Goal: Task Accomplishment & Management: Manage account settings

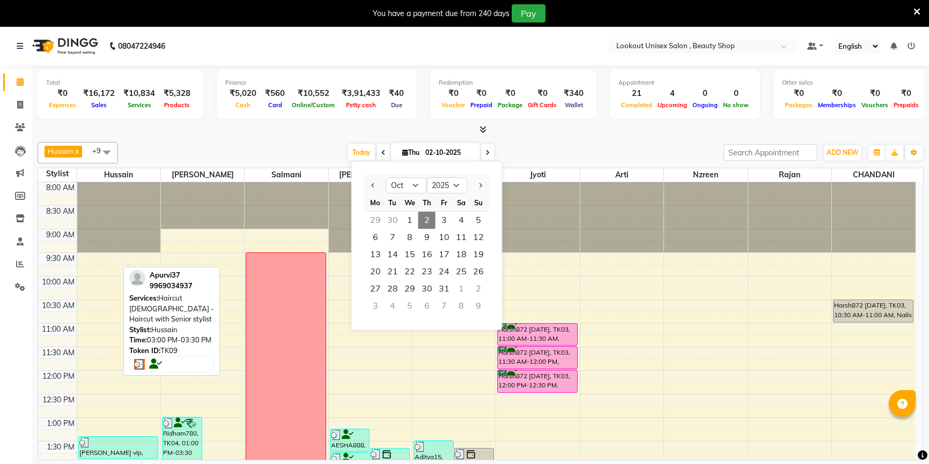
select select "10"
select select "2025"
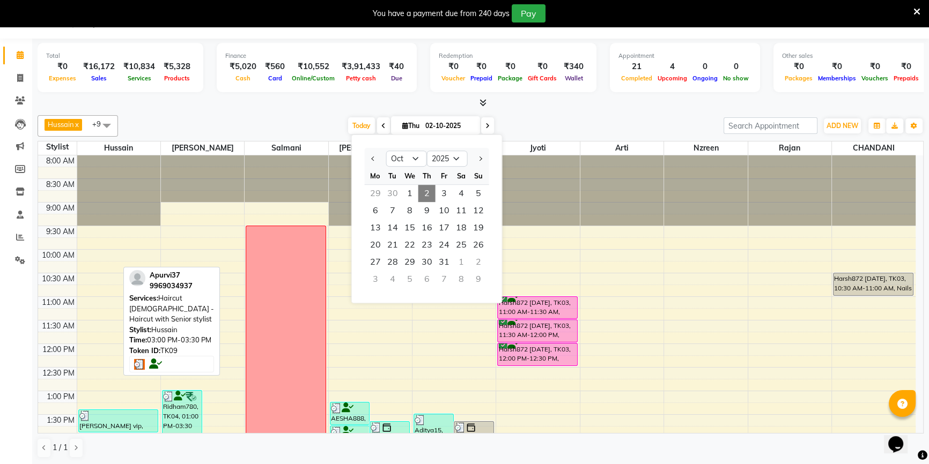
scroll to position [233, 0]
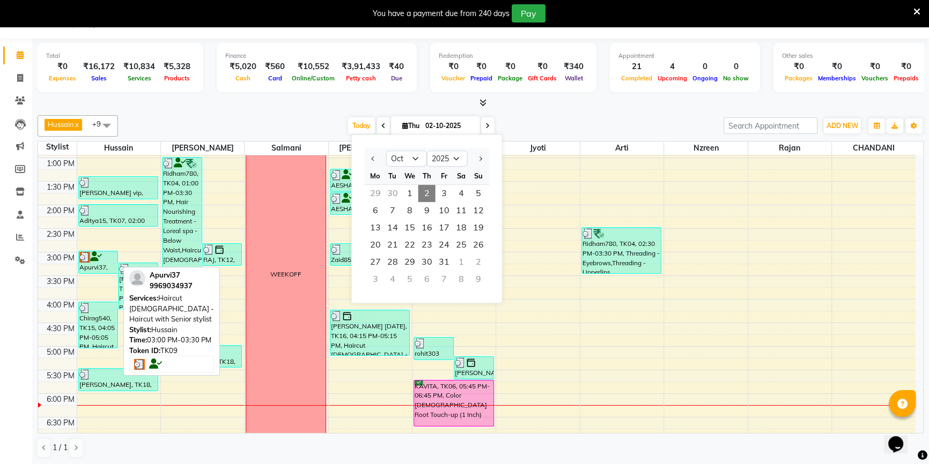
click at [97, 269] on div "Apurvi37, TK09, 03:00 PM-03:30 PM, Haircut [DEMOGRAPHIC_DATA] - Haircut with Se…" at bounding box center [98, 262] width 39 height 22
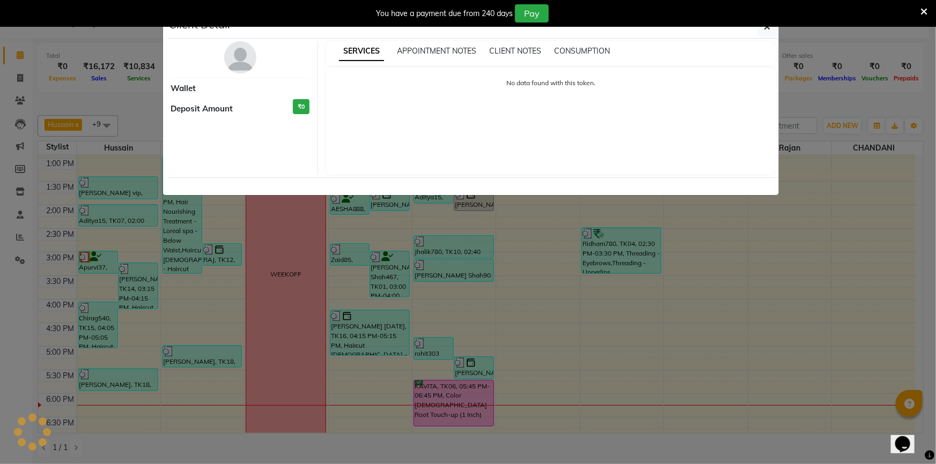
select select "3"
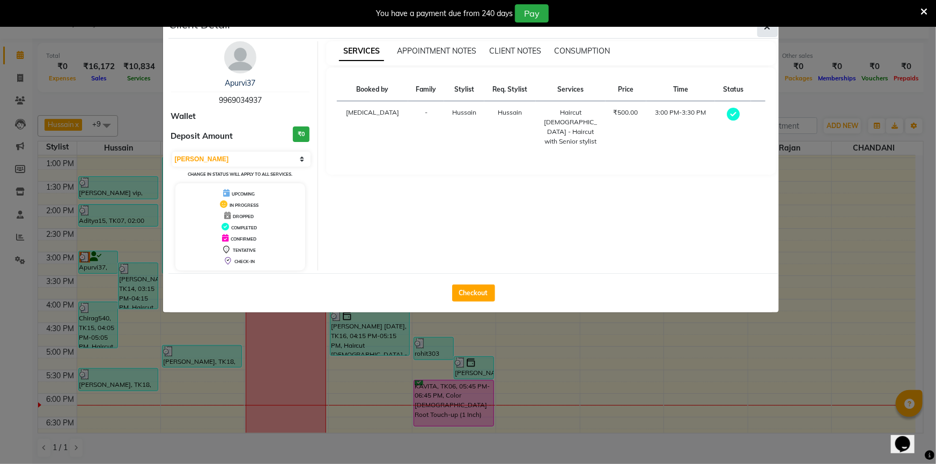
click at [758, 35] on button "button" at bounding box center [767, 27] width 20 height 20
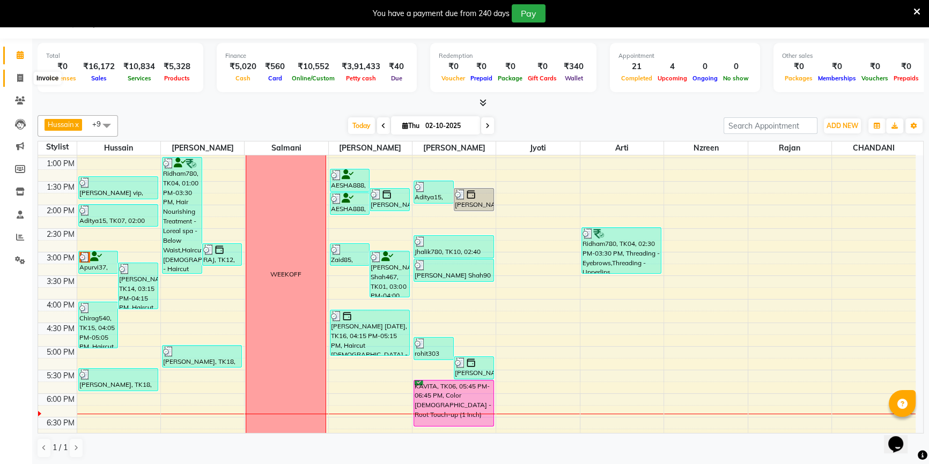
click at [20, 72] on span at bounding box center [20, 78] width 19 height 12
select select "7658"
select select "service"
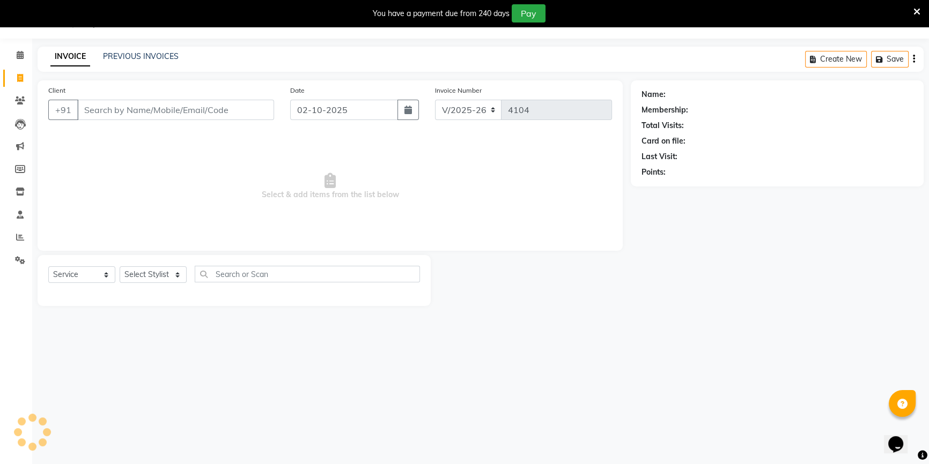
scroll to position [27, 0]
click at [117, 115] on input "Client" at bounding box center [175, 110] width 197 height 20
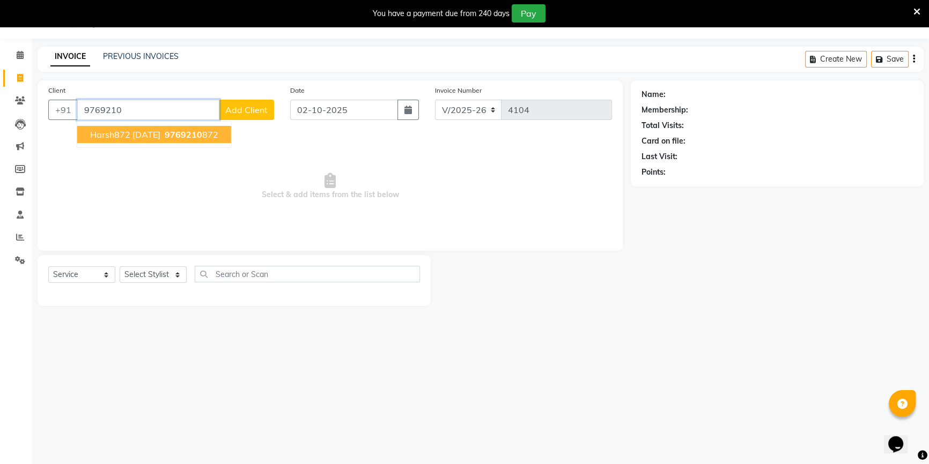
click at [150, 137] on span "Harsh872 10-09-25" at bounding box center [125, 134] width 70 height 11
type input "9769210872"
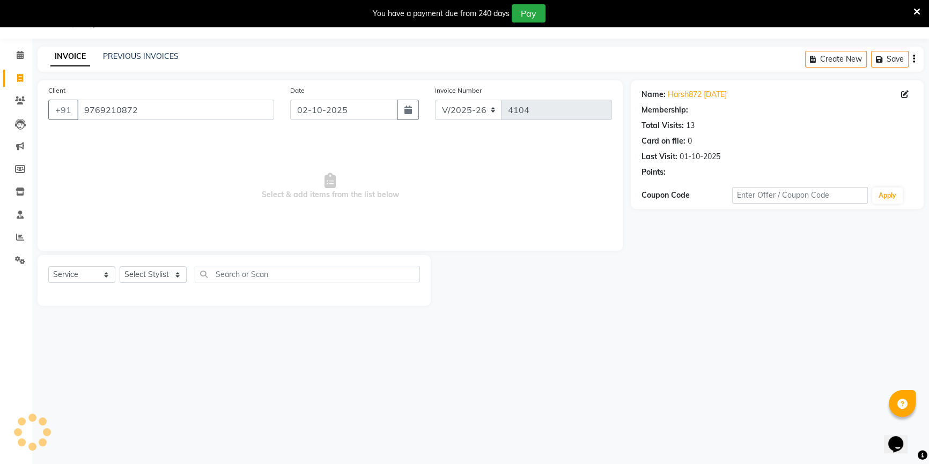
select select "1: Object"
click at [22, 54] on icon at bounding box center [20, 55] width 7 height 8
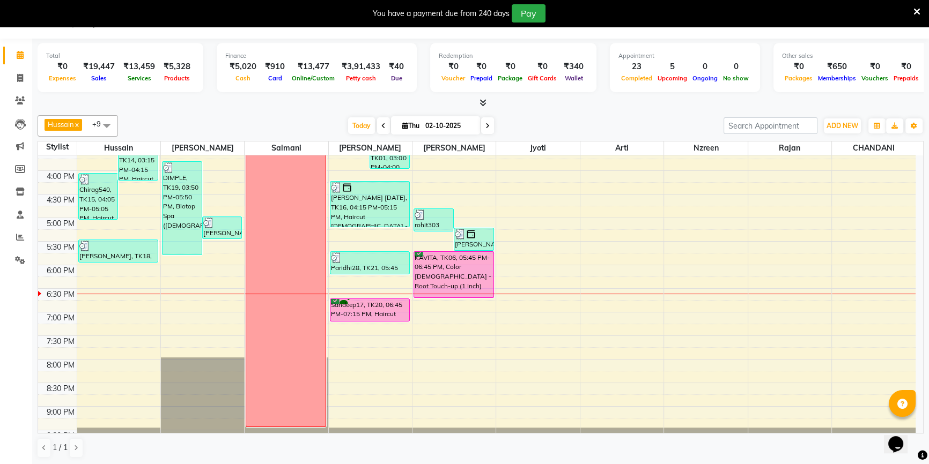
scroll to position [380, 0]
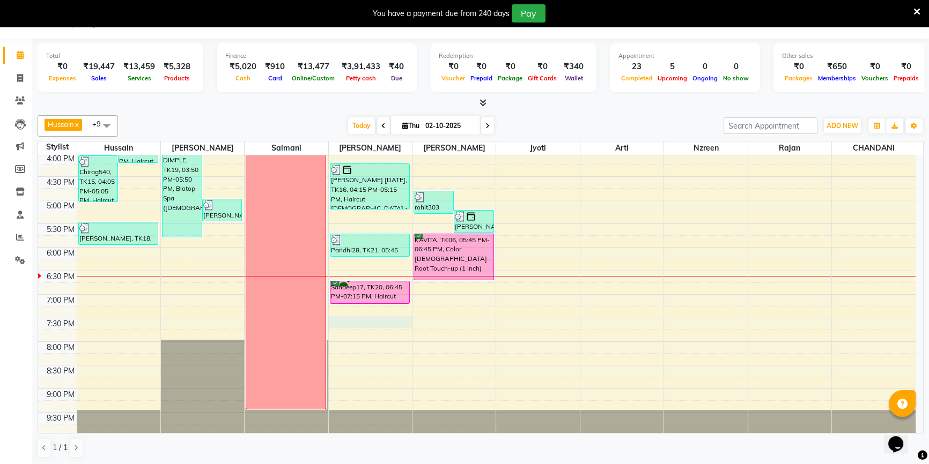
click at [350, 320] on div "8:00 AM 8:30 AM 9:00 AM 9:30 AM 10:00 AM 10:30 AM 11:00 AM 11:30 AM 12:00 PM 12…" at bounding box center [476, 106] width 877 height 660
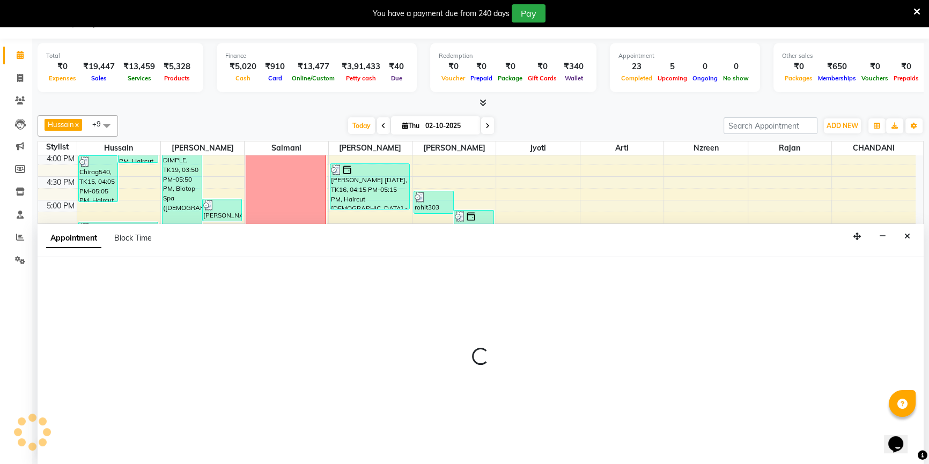
scroll to position [27, 0]
select select "68253"
select select "1170"
select select "tentative"
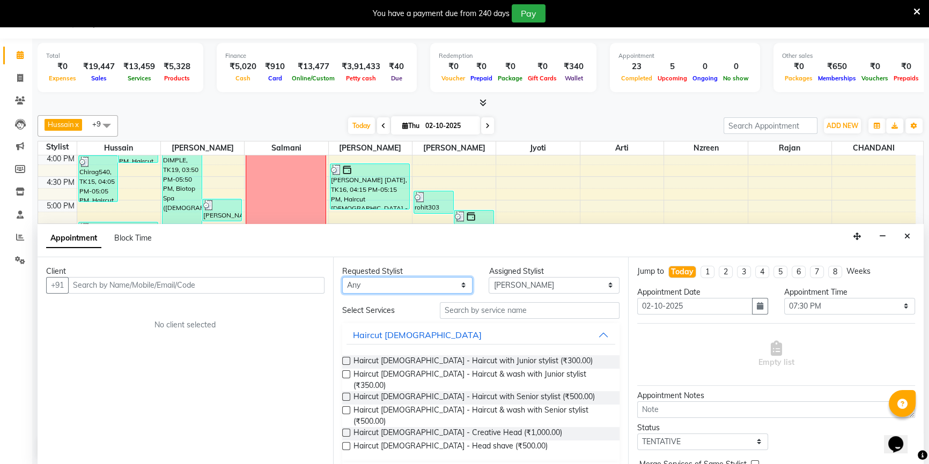
click at [426, 282] on select "Any Abid Arti CHANDANI Dhaval Sir Hussain Indrajeet Jyoti Mayuri Nabil Nzreen R…" at bounding box center [407, 285] width 131 height 17
select select "68253"
click at [342, 277] on select "Any Abid Arti CHANDANI Dhaval Sir Hussain Indrajeet Jyoti Mayuri Nabil Nzreen R…" at bounding box center [407, 285] width 131 height 17
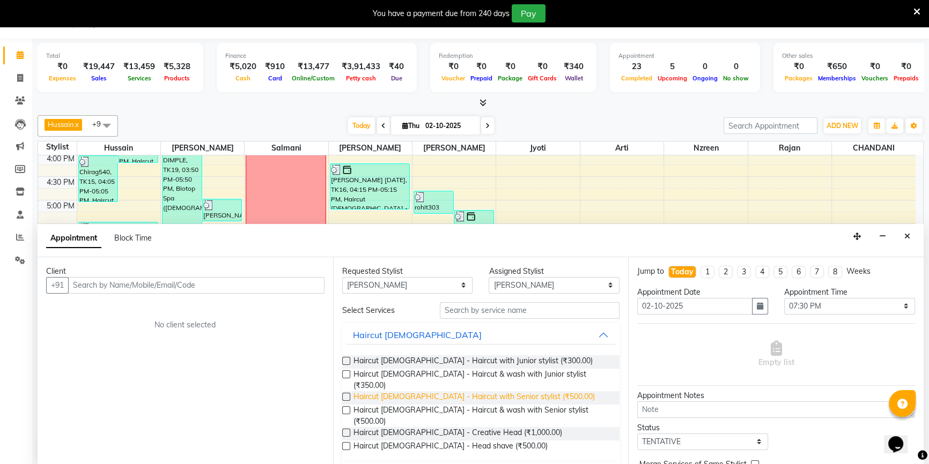
click at [450, 391] on span "Haircut Male - Haircut with Senior stylist (₹500.00)" at bounding box center [473, 397] width 241 height 13
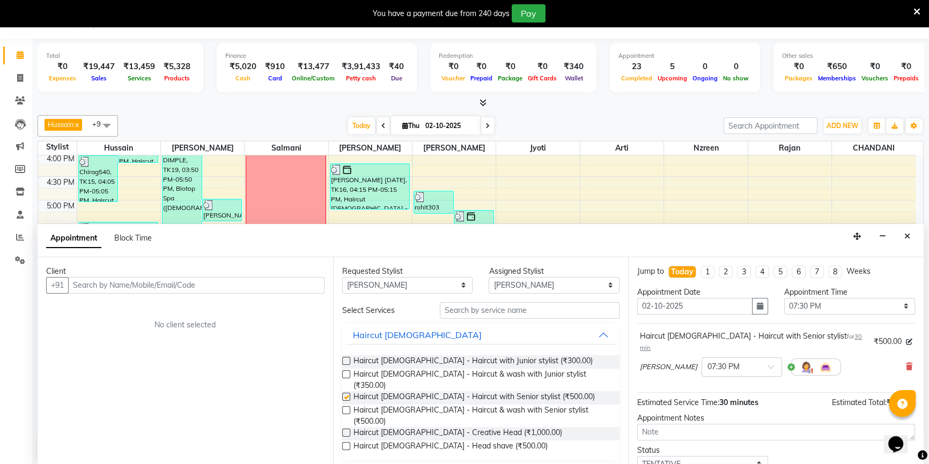
checkbox input "false"
click at [221, 295] on div "Client +91 No client selected" at bounding box center [185, 361] width 295 height 208
click at [224, 277] on input "text" at bounding box center [196, 285] width 256 height 17
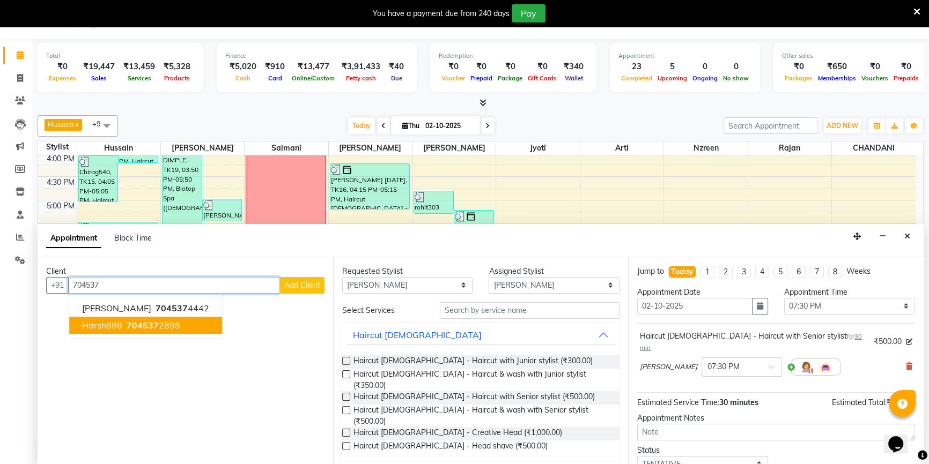
click at [213, 329] on button "Harsh898 704537 2898" at bounding box center [145, 325] width 153 height 17
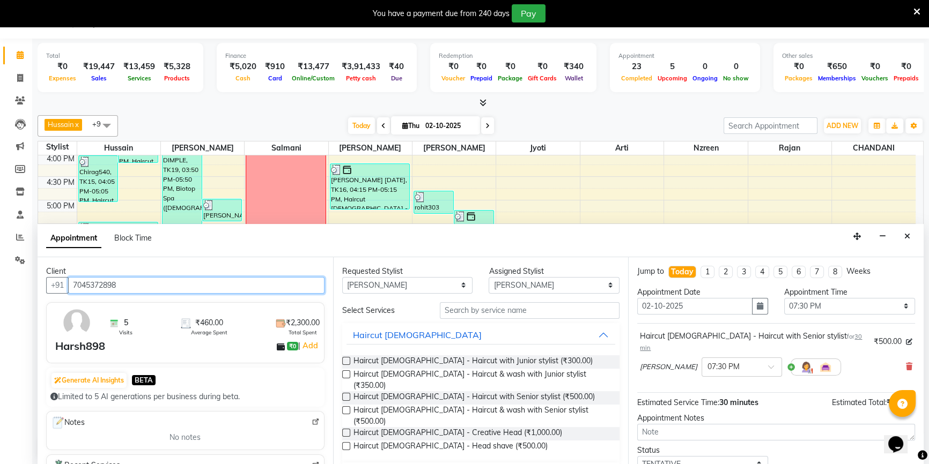
type input "7045372898"
click at [713, 456] on select "Select TENTATIVE CONFIRM CHECK-IN UPCOMING" at bounding box center [702, 464] width 131 height 17
click at [637, 456] on select "Select TENTATIVE CONFIRM CHECK-IN UPCOMING" at bounding box center [702, 464] width 131 height 17
click at [704, 456] on select "Select TENTATIVE CONFIRM CHECK-IN UPCOMING" at bounding box center [702, 464] width 131 height 17
select select "confirm booking"
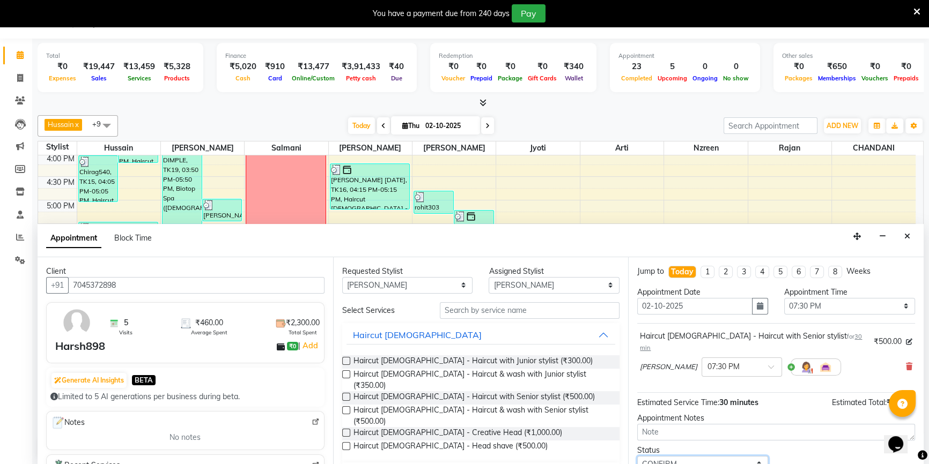
click at [637, 456] on select "Select TENTATIVE CONFIRM CHECK-IN UPCOMING" at bounding box center [702, 464] width 131 height 17
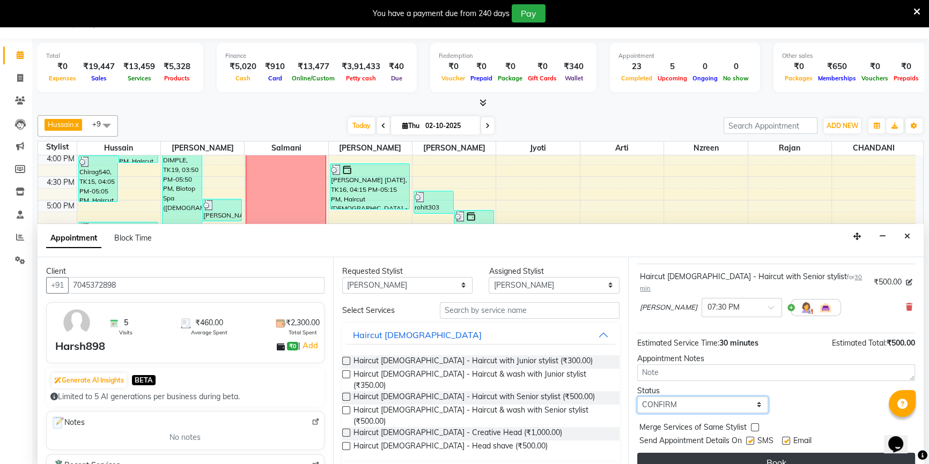
scroll to position [63, 0]
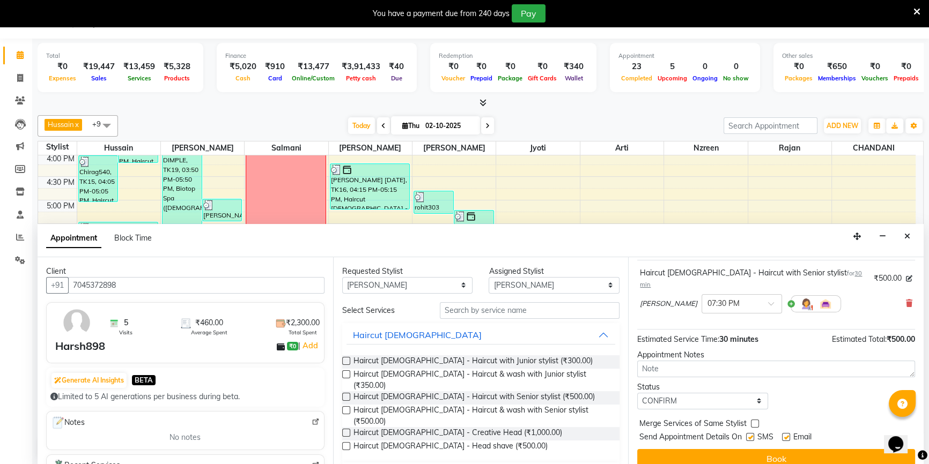
click at [784, 433] on label at bounding box center [786, 437] width 8 height 8
click at [784, 435] on input "checkbox" at bounding box center [785, 438] width 7 height 7
checkbox input "false"
click at [751, 433] on label at bounding box center [750, 437] width 8 height 8
click at [751, 435] on input "checkbox" at bounding box center [749, 438] width 7 height 7
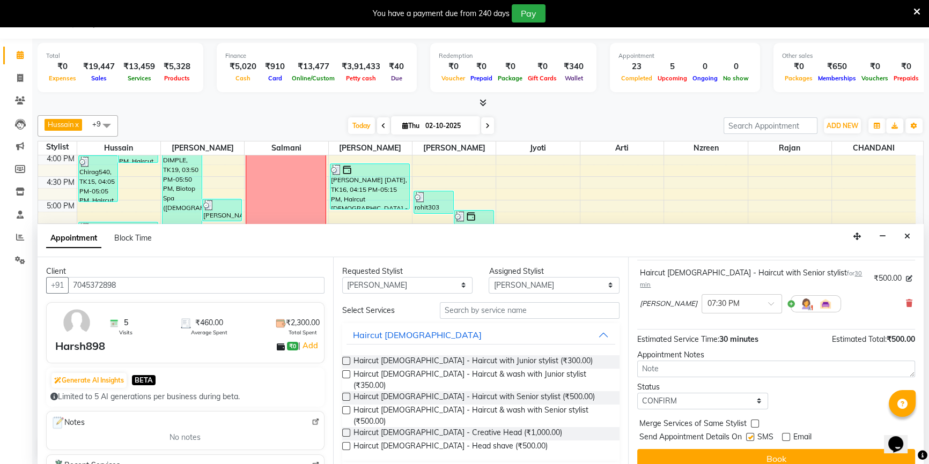
checkbox input "false"
click at [752, 453] on button "Book" at bounding box center [776, 458] width 278 height 19
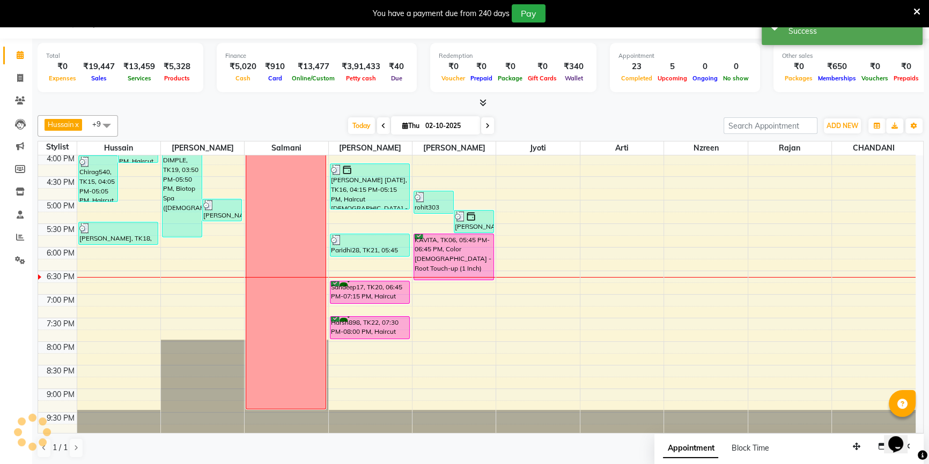
scroll to position [0, 0]
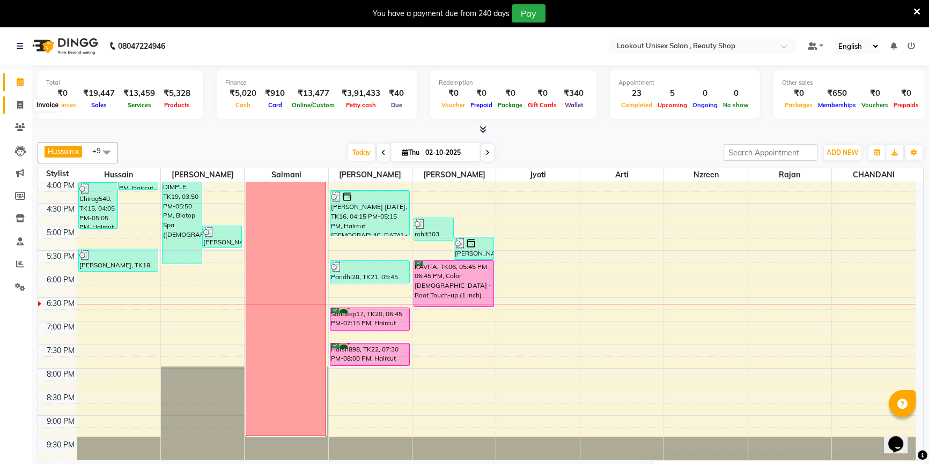
click at [16, 108] on span at bounding box center [20, 105] width 19 height 12
select select "service"
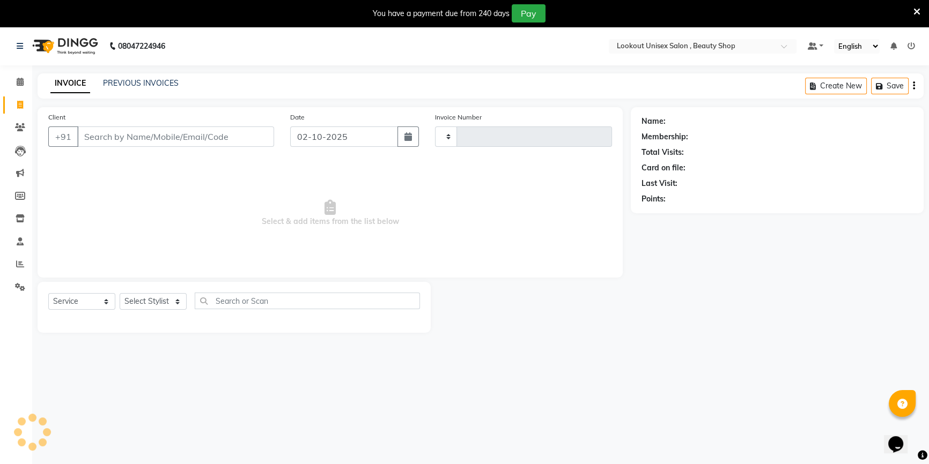
type input "4104"
select select "7658"
click at [109, 136] on input "Client" at bounding box center [175, 137] width 197 height 20
click at [156, 298] on select "Select Stylist Abid Arti CHANDANI Dhaval Sir Disha Hussain Indrajeet Jyoti Mahe…" at bounding box center [153, 301] width 67 height 17
click at [104, 132] on input "Client" at bounding box center [175, 137] width 197 height 20
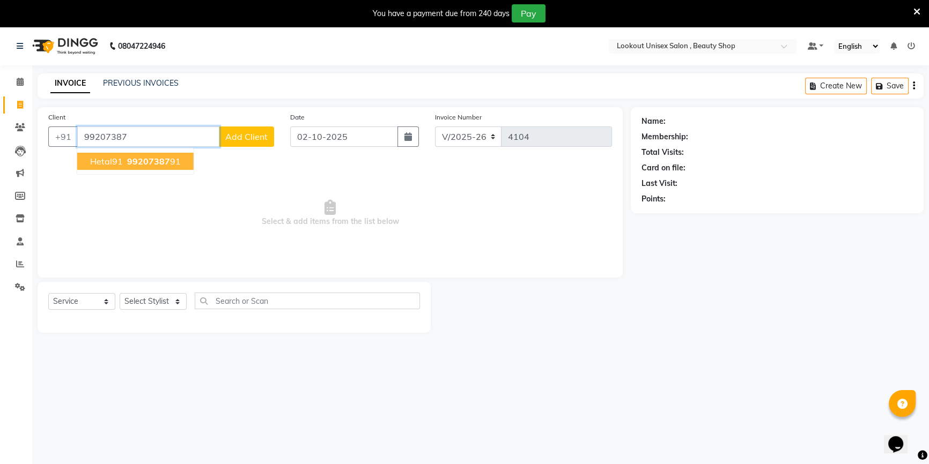
click at [128, 166] on span "99207387" at bounding box center [148, 161] width 43 height 11
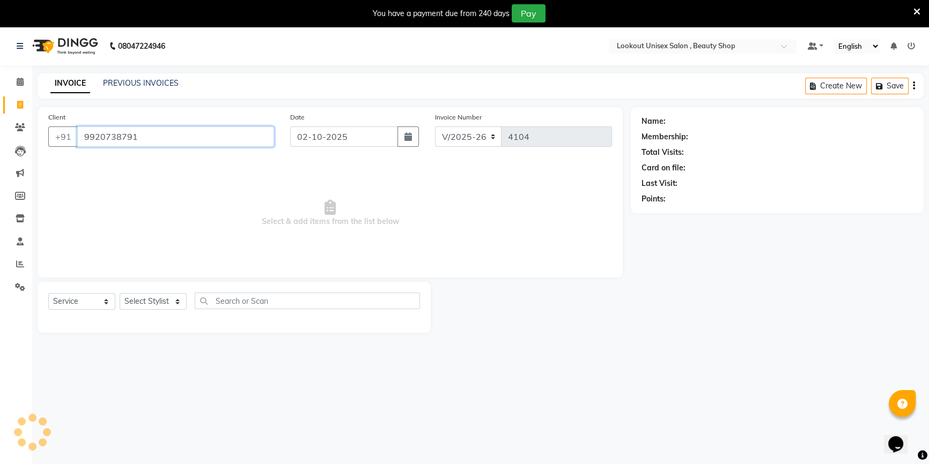
type input "9920738791"
select select "1: Object"
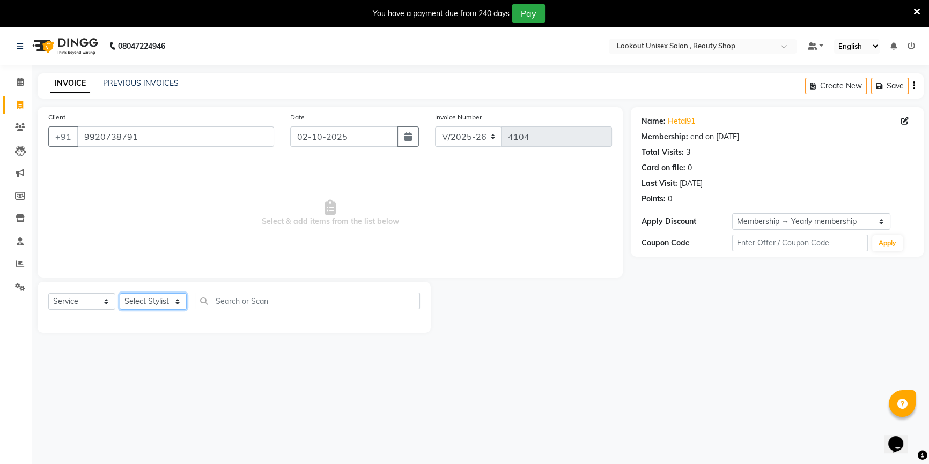
click at [163, 302] on select "Select Stylist Abid Arti CHANDANI Dhaval Sir Disha Hussain Indrajeet Jyoti Mahe…" at bounding box center [153, 301] width 67 height 17
select select "68259"
click at [120, 293] on select "Select Stylist Abid Arti CHANDANI Dhaval Sir Disha Hussain Indrajeet Jyoti Mahe…" at bounding box center [153, 301] width 67 height 17
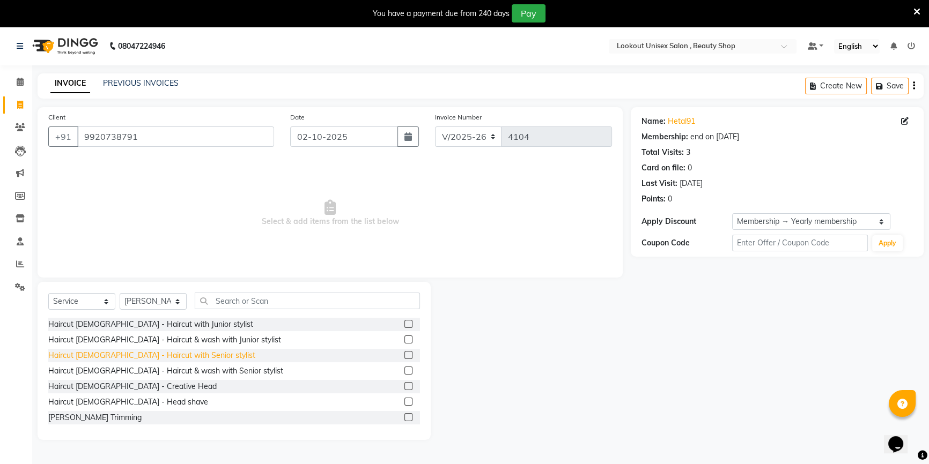
click at [183, 352] on div "Haircut [DEMOGRAPHIC_DATA] - Haircut with Senior stylist" at bounding box center [151, 355] width 207 height 11
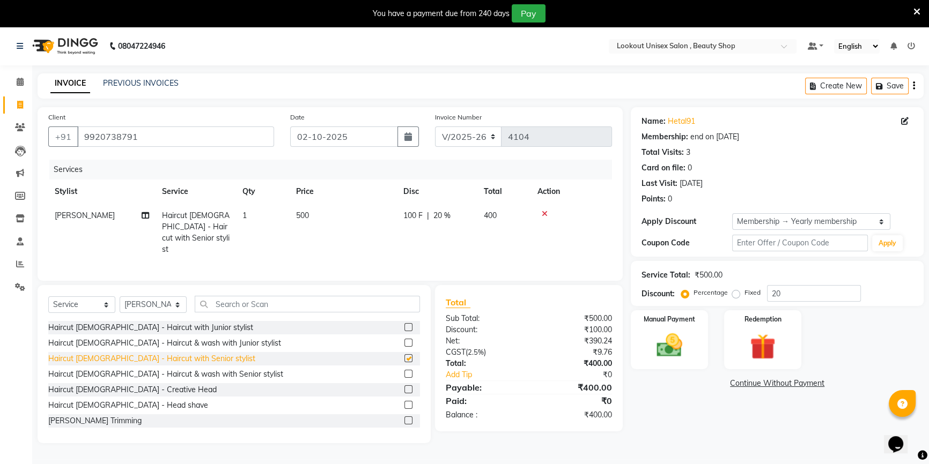
checkbox input "false"
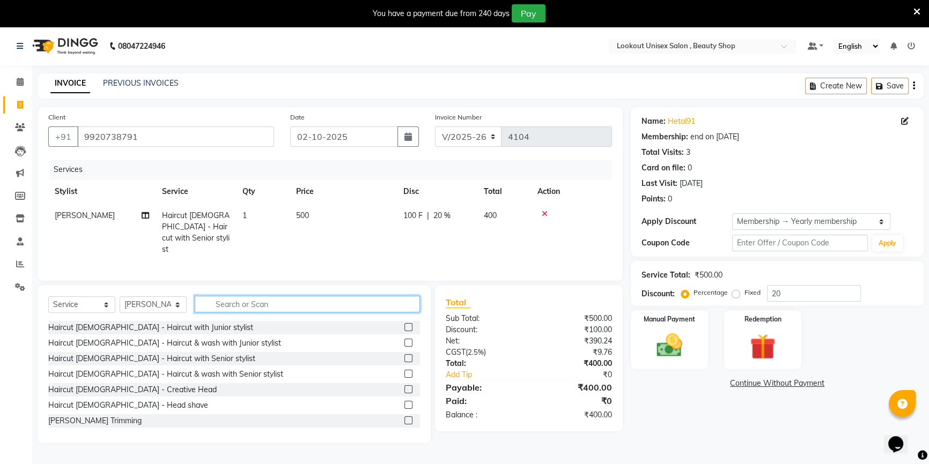
click at [225, 296] on input "text" at bounding box center [307, 304] width 225 height 17
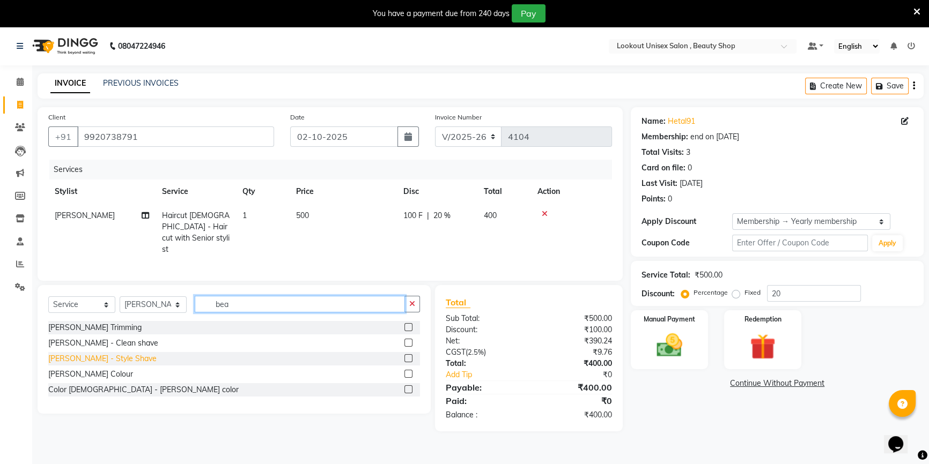
type input "bea"
click at [94, 360] on div "[PERSON_NAME] - Style Shave" at bounding box center [102, 358] width 108 height 11
checkbox input "false"
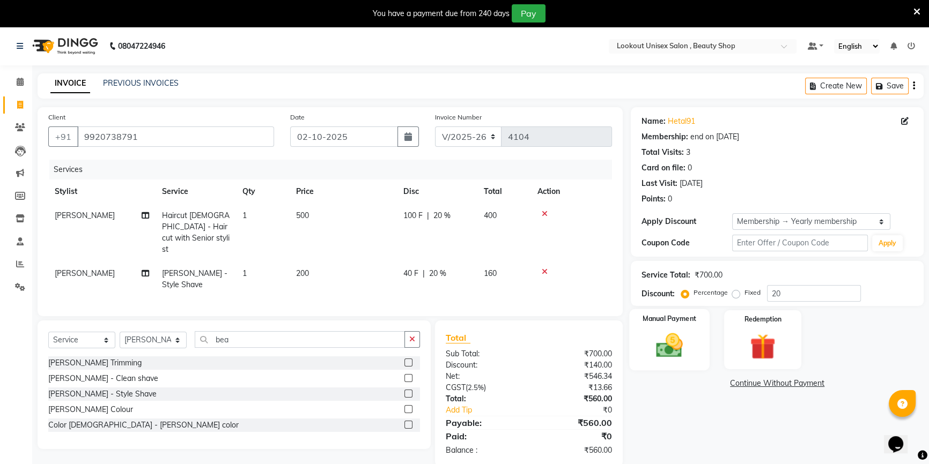
click at [680, 321] on label "Manual Payment" at bounding box center [669, 319] width 54 height 10
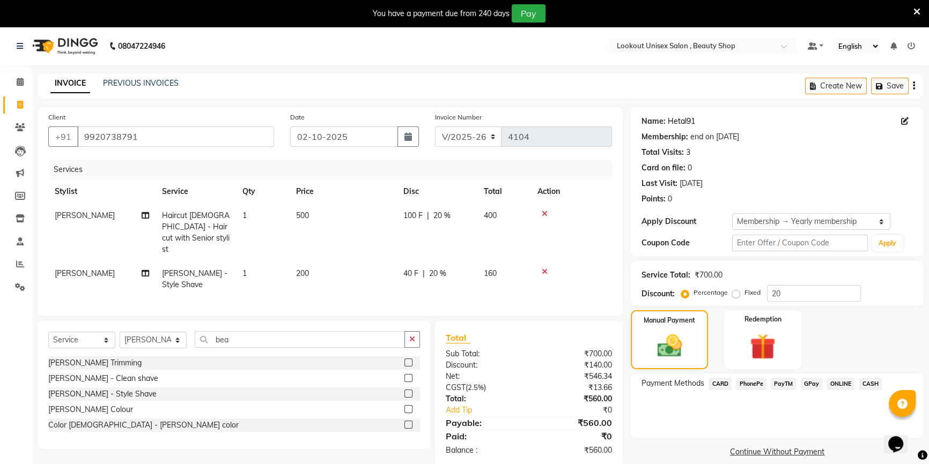
click at [673, 123] on link "Hetal91" at bounding box center [681, 121] width 27 height 11
click at [302, 214] on span "500" at bounding box center [302, 216] width 13 height 10
select select "68259"
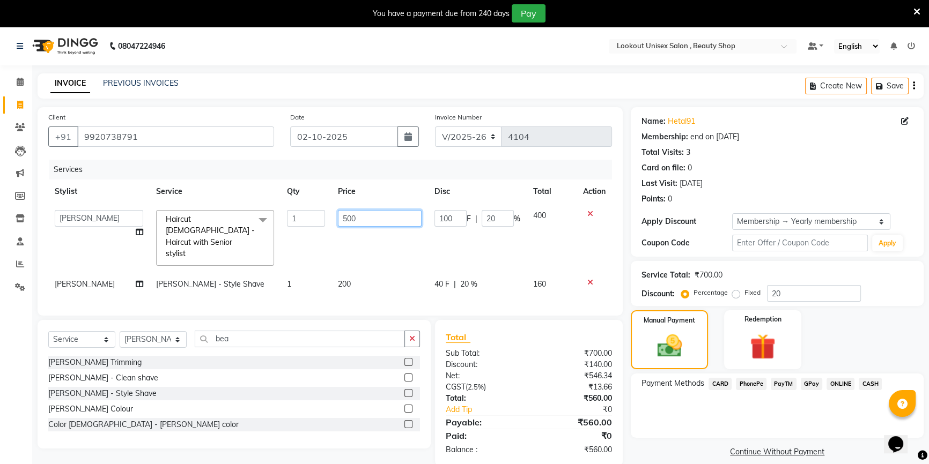
click at [342, 213] on input "500" at bounding box center [380, 218] width 84 height 17
type input "300"
click at [354, 243] on td "300" at bounding box center [379, 238] width 97 height 69
select select "68259"
click at [867, 386] on span "CASH" at bounding box center [869, 384] width 23 height 12
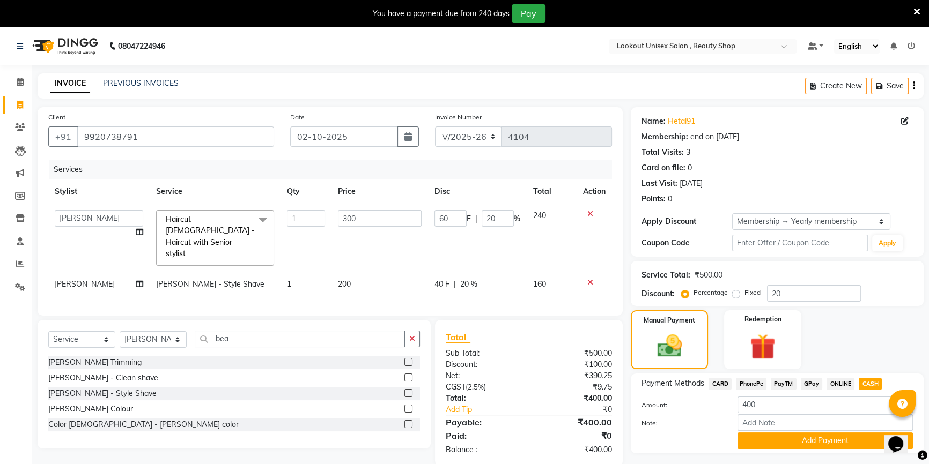
click at [785, 382] on span "PayTM" at bounding box center [784, 384] width 26 height 12
click at [772, 435] on button "Add Payment" at bounding box center [824, 441] width 175 height 17
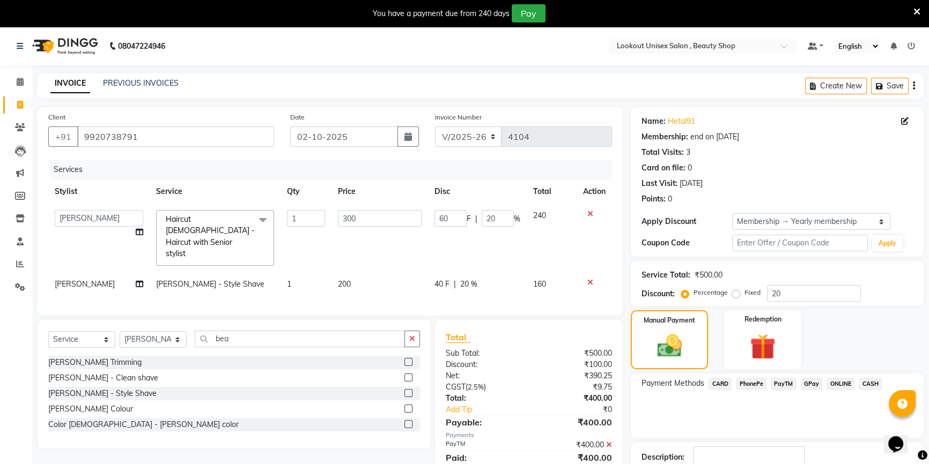
scroll to position [71, 0]
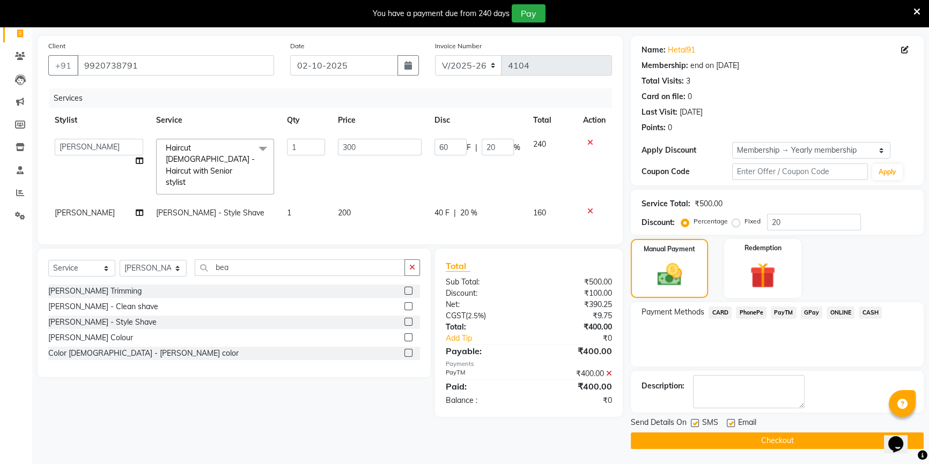
click at [733, 428] on div at bounding box center [730, 424] width 7 height 11
click at [731, 426] on label at bounding box center [731, 423] width 8 height 8
click at [731, 426] on input "checkbox" at bounding box center [730, 423] width 7 height 7
checkbox input "false"
click at [611, 370] on icon at bounding box center [609, 374] width 6 height 8
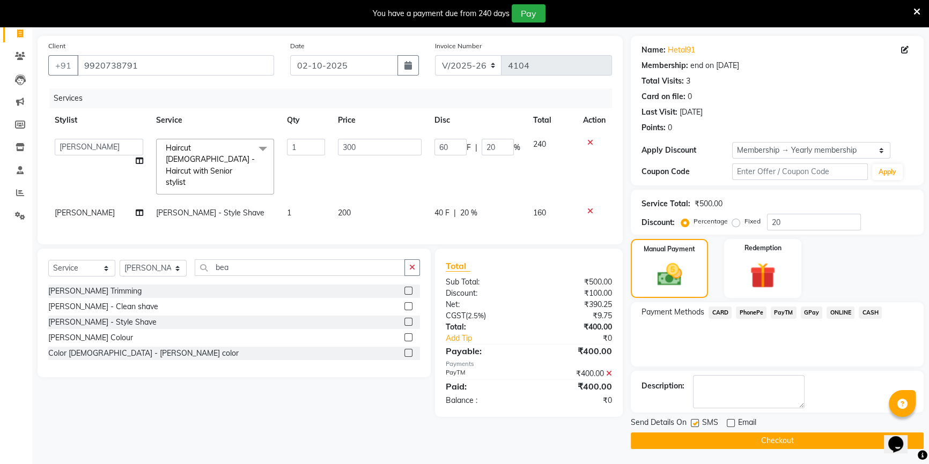
scroll to position [27, 0]
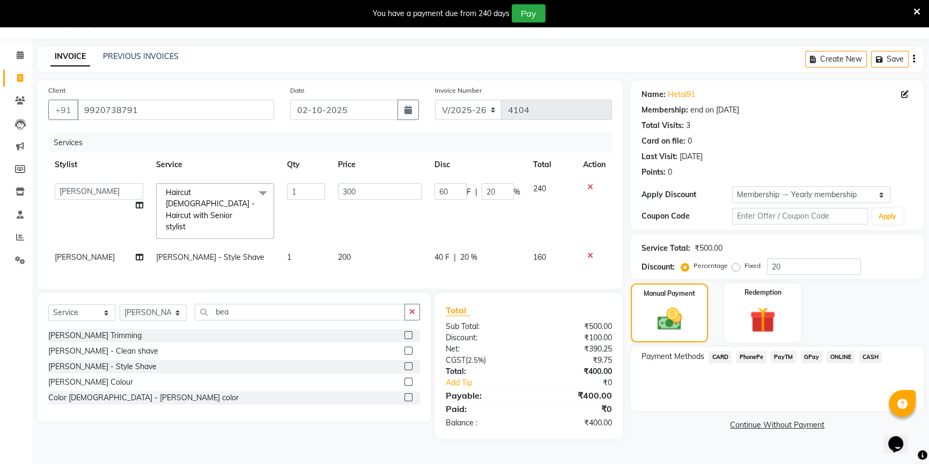
click at [871, 354] on span "CASH" at bounding box center [869, 357] width 23 height 12
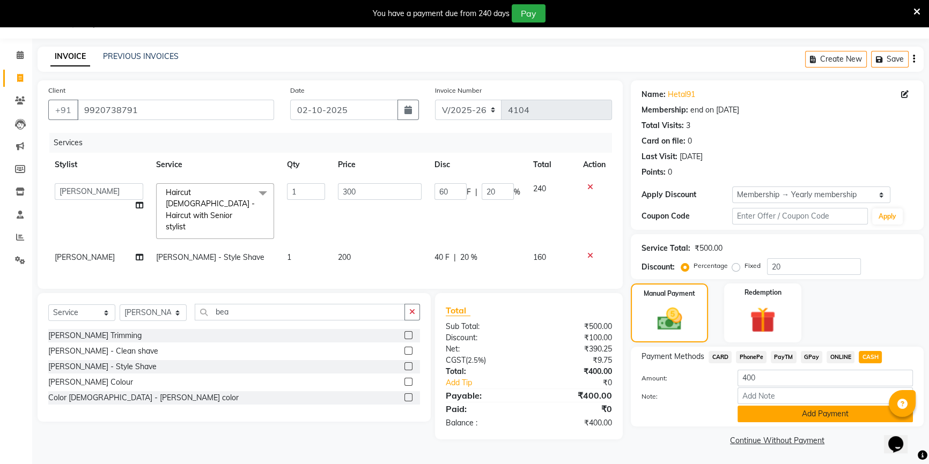
click at [806, 412] on button "Add Payment" at bounding box center [824, 414] width 175 height 17
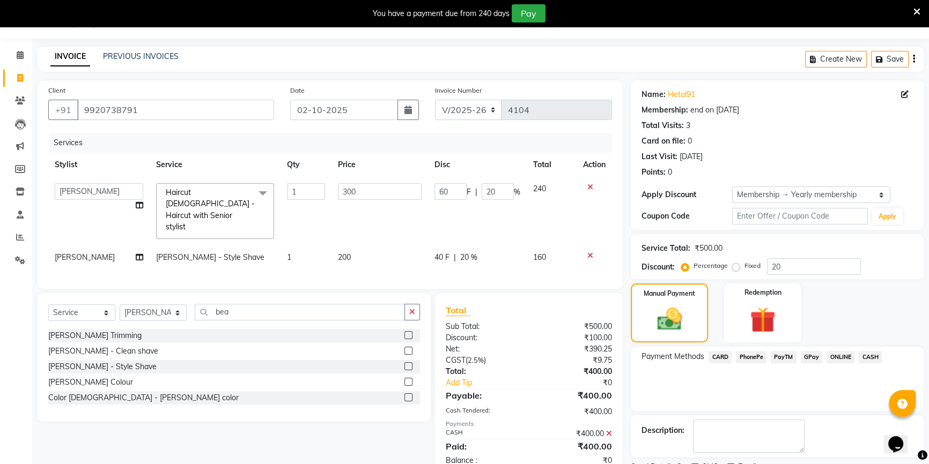
scroll to position [71, 0]
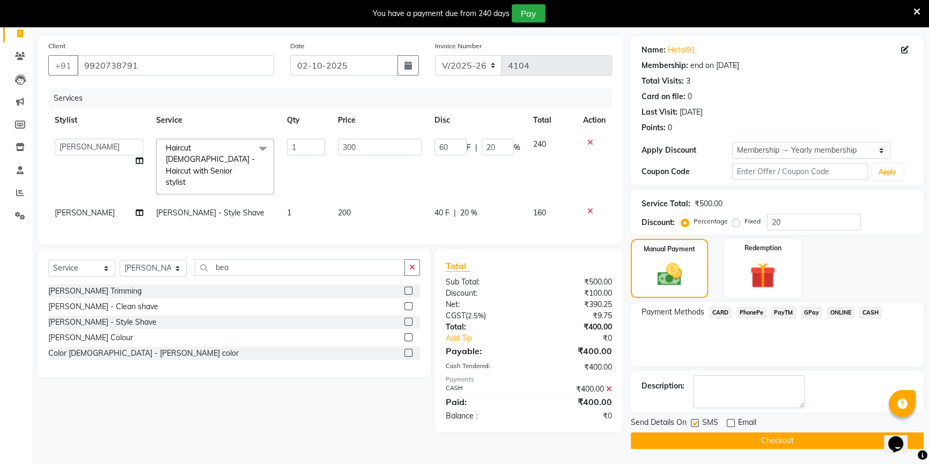
click at [758, 435] on button "Checkout" at bounding box center [777, 441] width 293 height 17
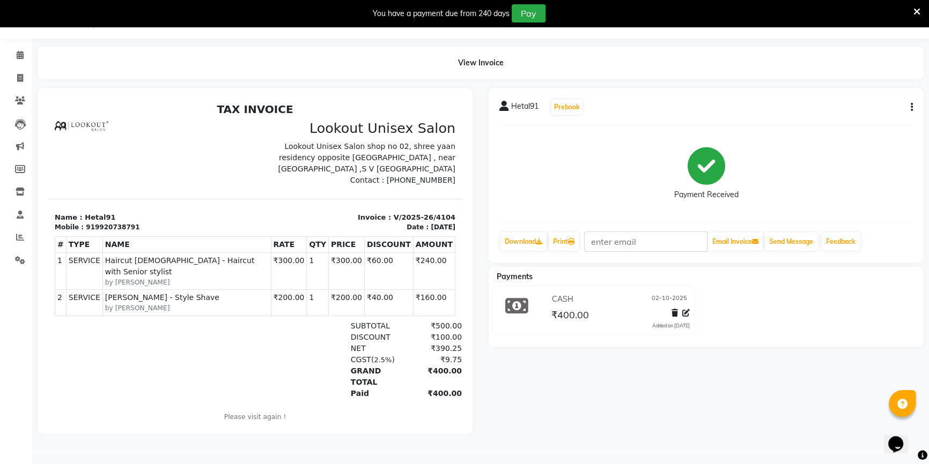
click at [912, 107] on icon "button" at bounding box center [911, 107] width 2 height 1
click at [856, 117] on div "Edit Invoice" at bounding box center [857, 120] width 73 height 13
select select "service"
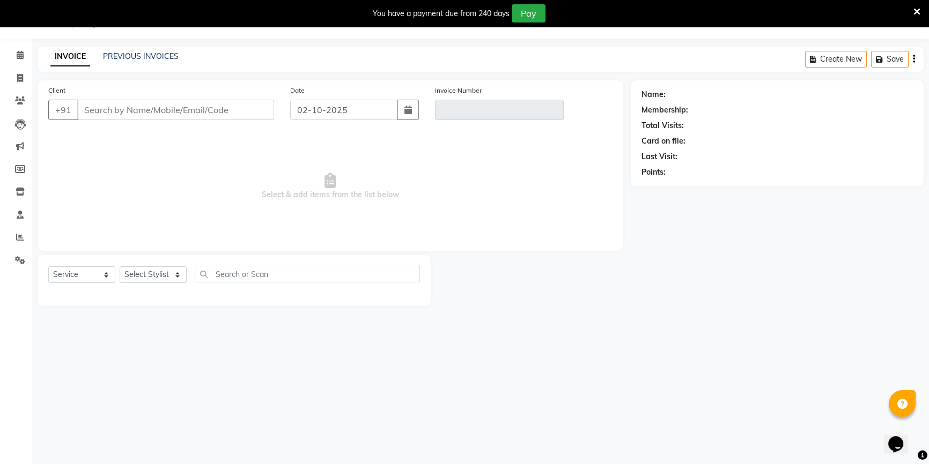
type input "9920738791"
type input "V/2025-26/4104"
select select "1: Object"
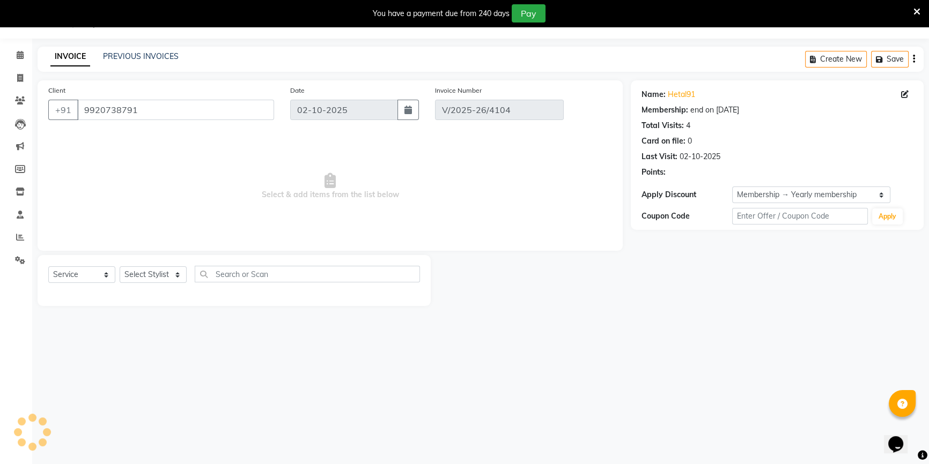
select select "select"
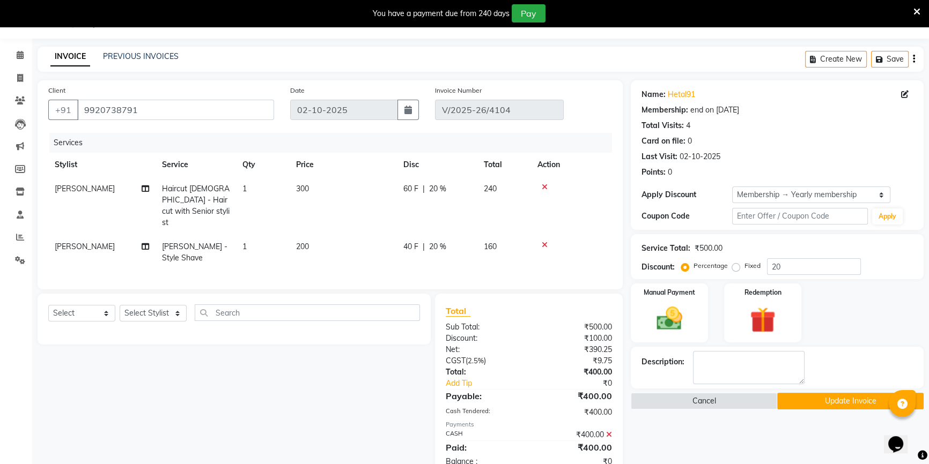
click at [303, 188] on span "300" at bounding box center [302, 189] width 13 height 10
select select "68259"
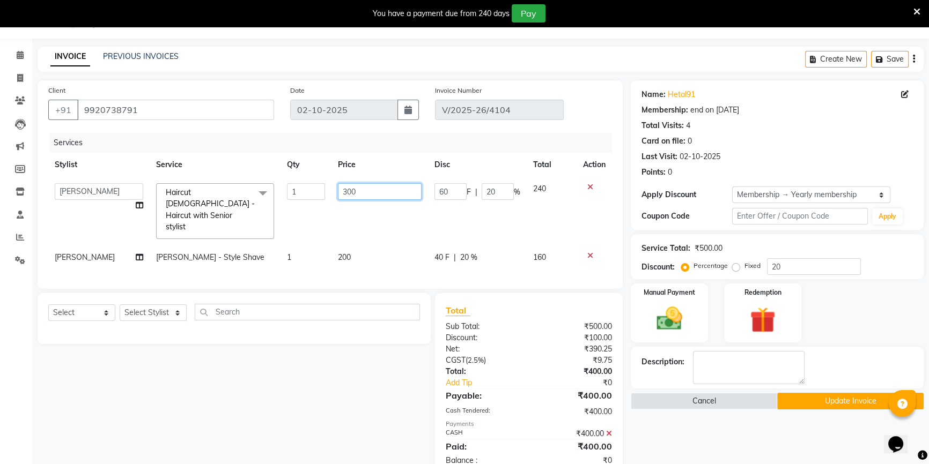
click at [349, 189] on input "300" at bounding box center [380, 191] width 84 height 17
type input "350"
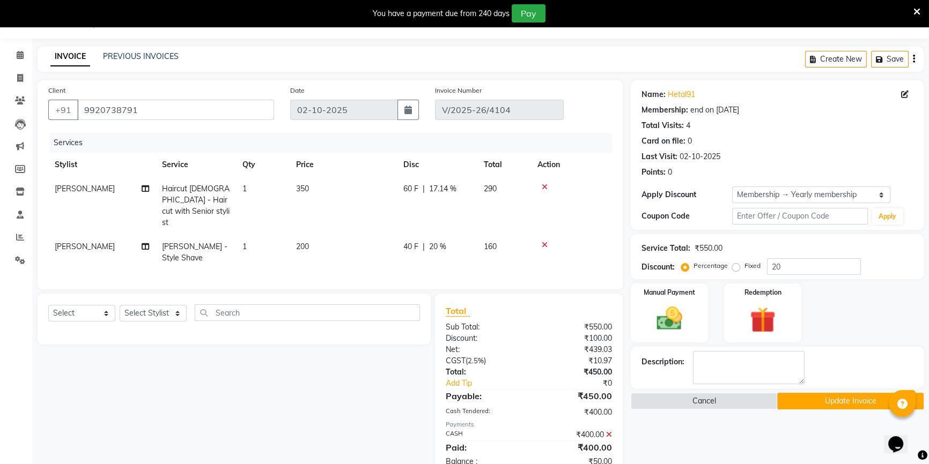
click at [381, 207] on td "350" at bounding box center [343, 206] width 107 height 58
select select "68259"
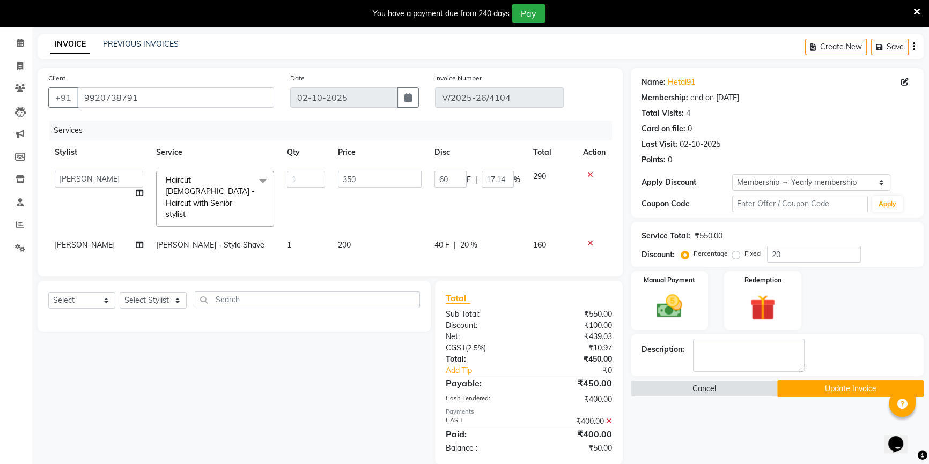
scroll to position [40, 0]
click at [610, 417] on icon at bounding box center [609, 421] width 6 height 8
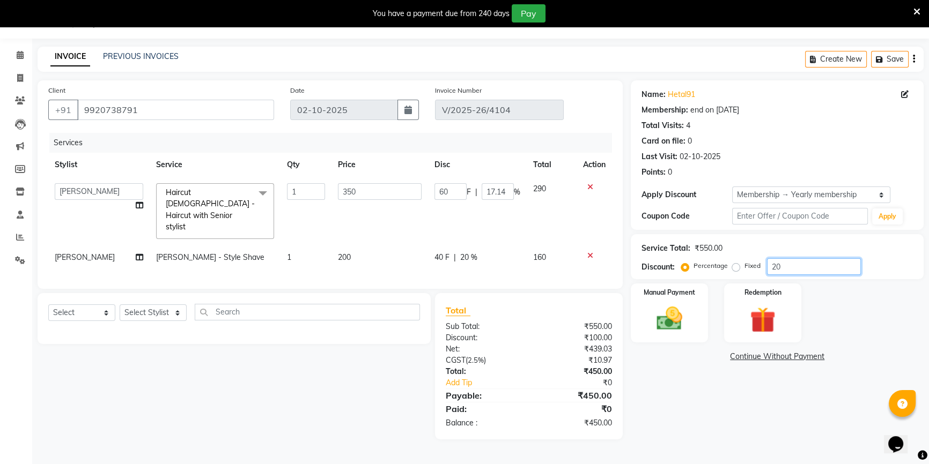
click at [778, 263] on input "20" at bounding box center [814, 266] width 94 height 17
type input "0"
type input "20"
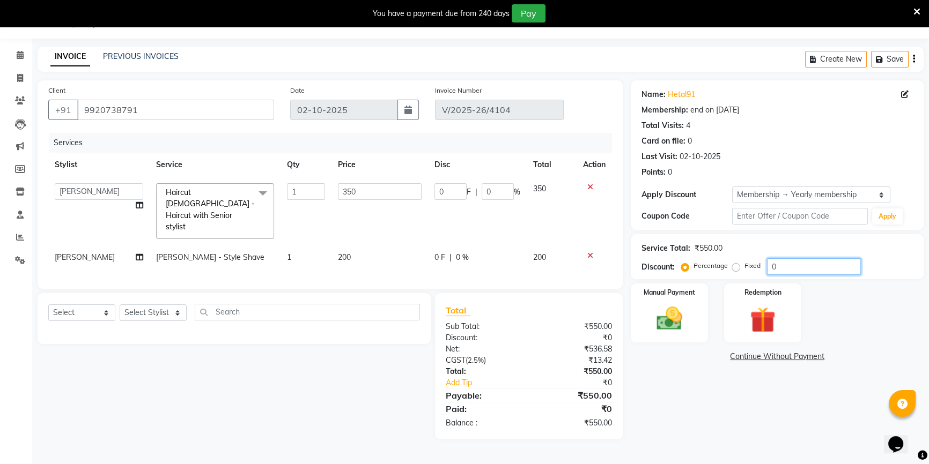
type input "70"
type input "20"
click at [708, 306] on div "Manual Payment" at bounding box center [669, 313] width 80 height 61
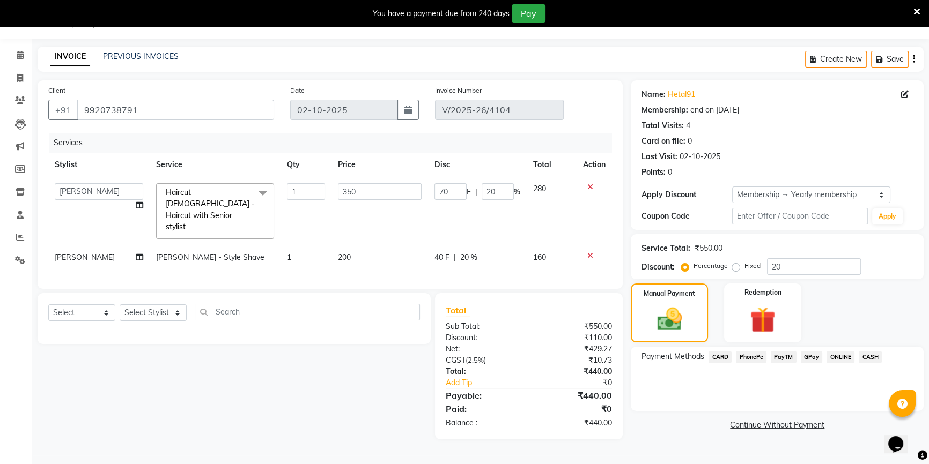
click at [875, 359] on span "CASH" at bounding box center [869, 357] width 23 height 12
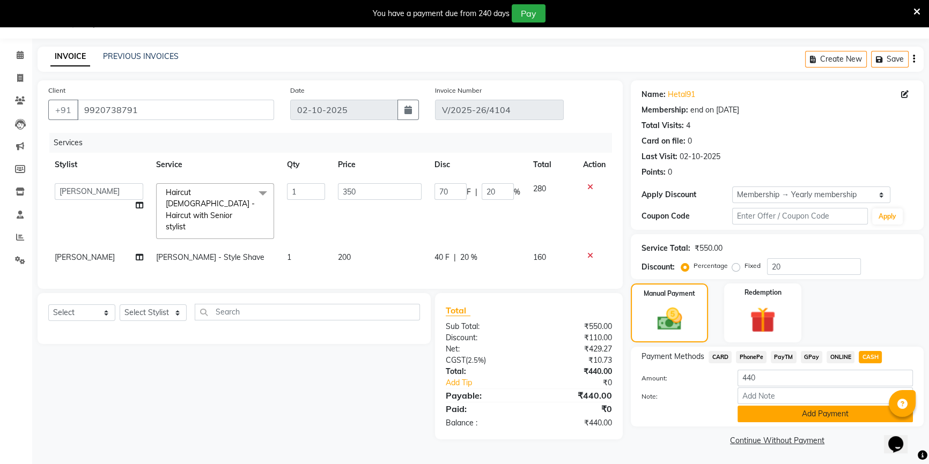
click at [818, 419] on button "Add Payment" at bounding box center [824, 414] width 175 height 17
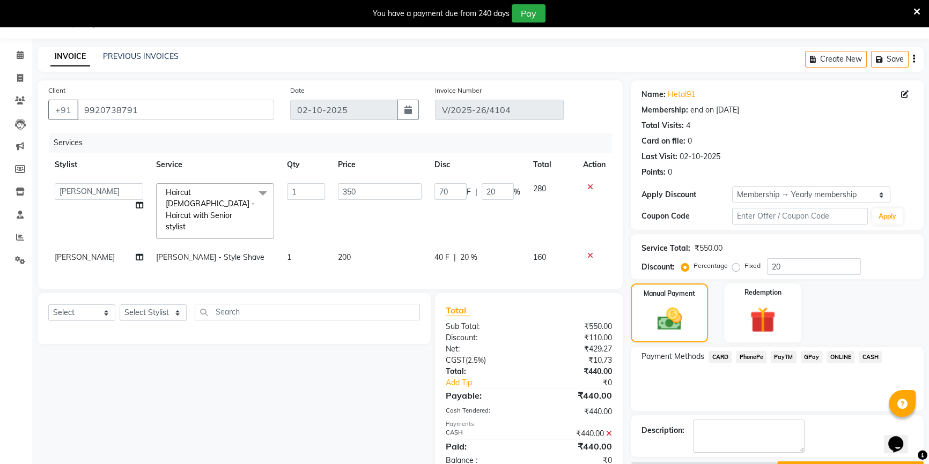
scroll to position [56, 0]
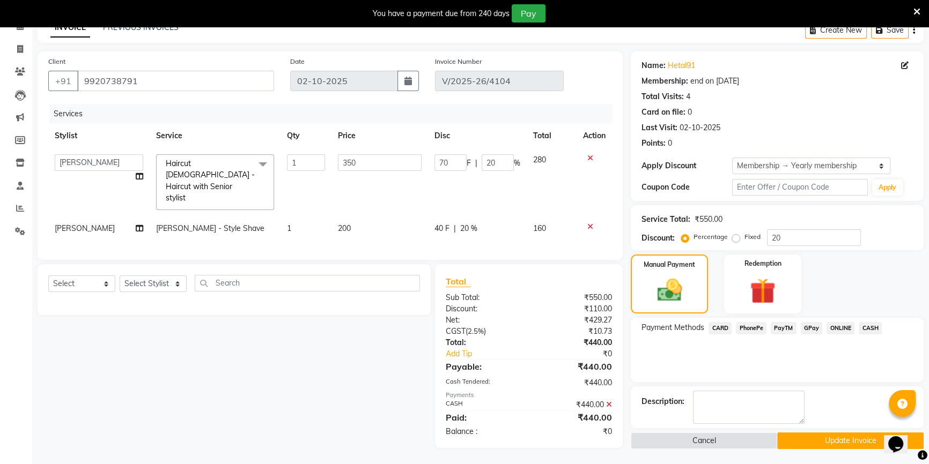
click at [821, 442] on button "Update Invoice" at bounding box center [850, 441] width 146 height 17
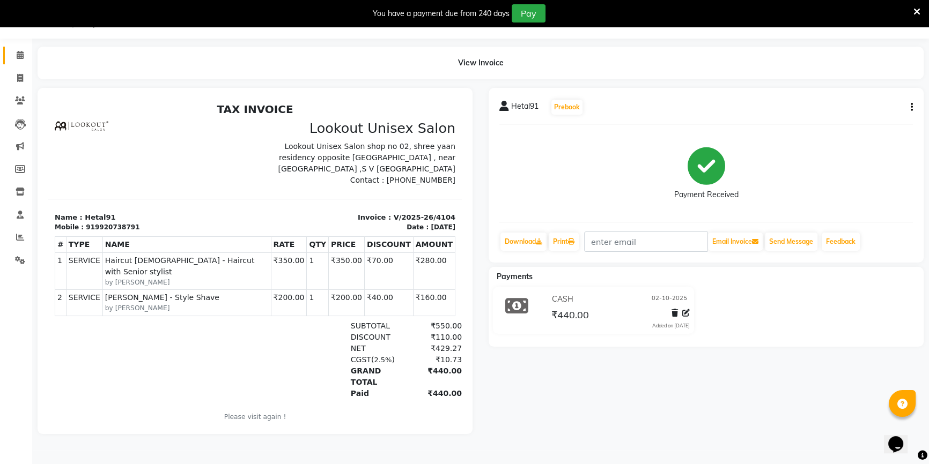
click at [9, 63] on link "Calendar" at bounding box center [16, 56] width 26 height 18
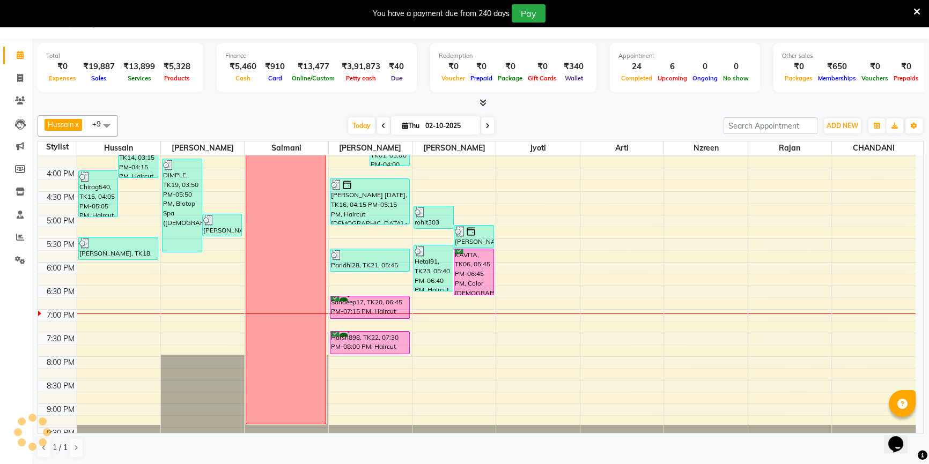
scroll to position [380, 0]
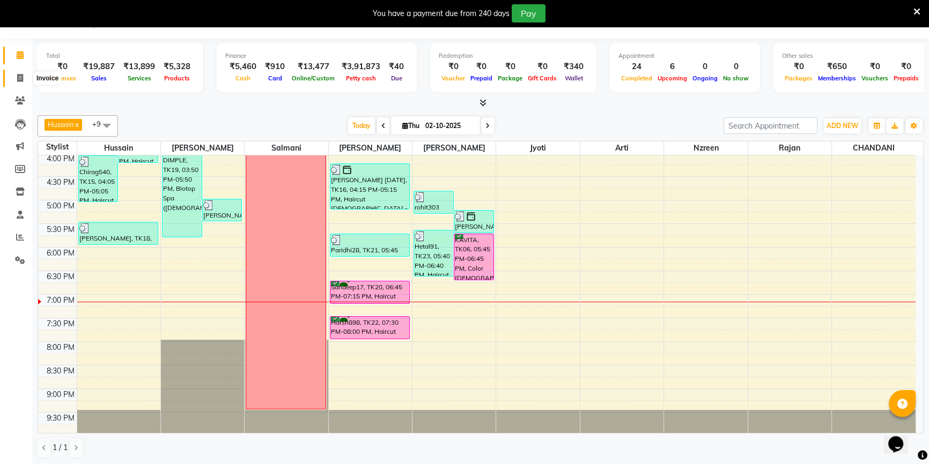
click at [22, 82] on span at bounding box center [20, 78] width 19 height 12
select select "service"
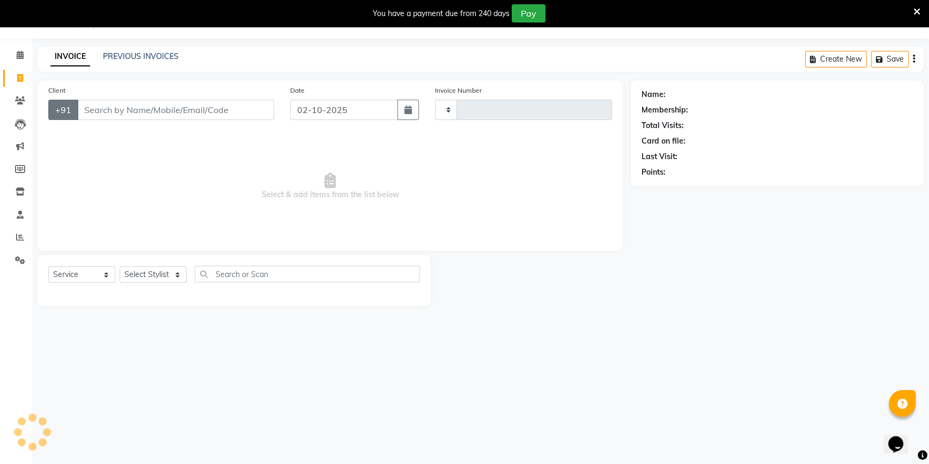
type input "4105"
select select "7658"
click at [16, 103] on icon at bounding box center [20, 101] width 10 height 8
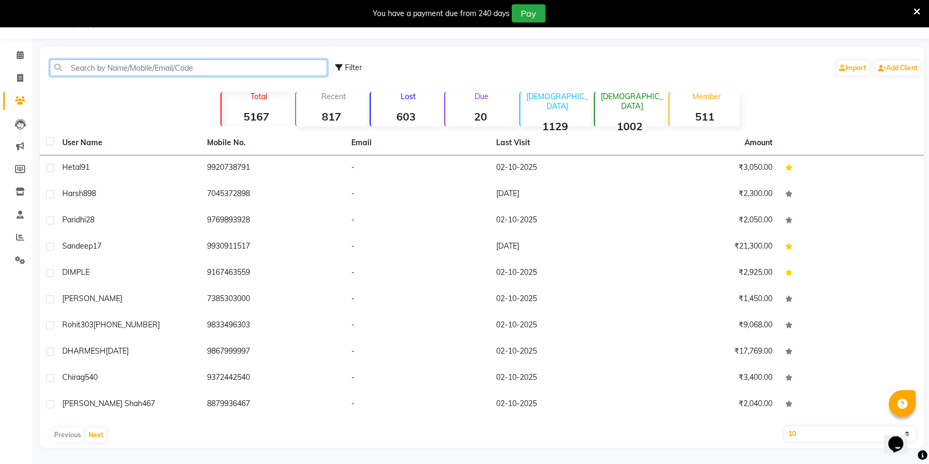
click at [118, 69] on input "text" at bounding box center [188, 68] width 277 height 17
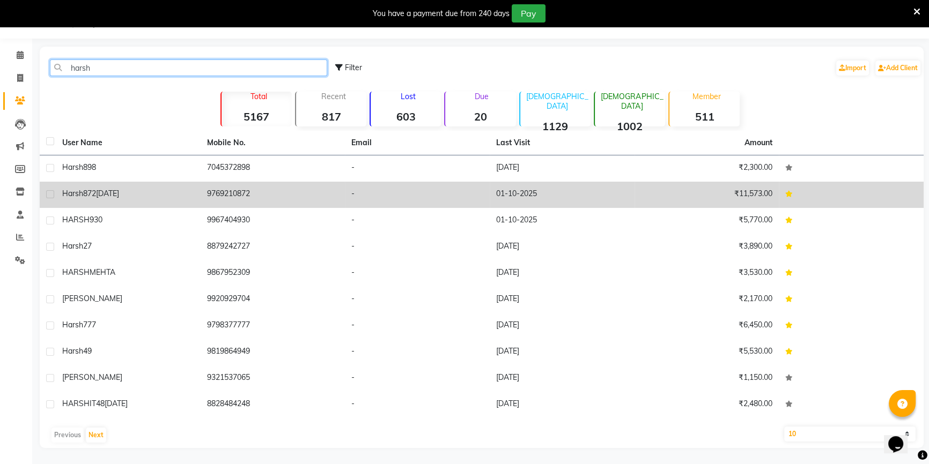
type input "harsh"
click at [240, 198] on td "9769210872" at bounding box center [273, 195] width 145 height 26
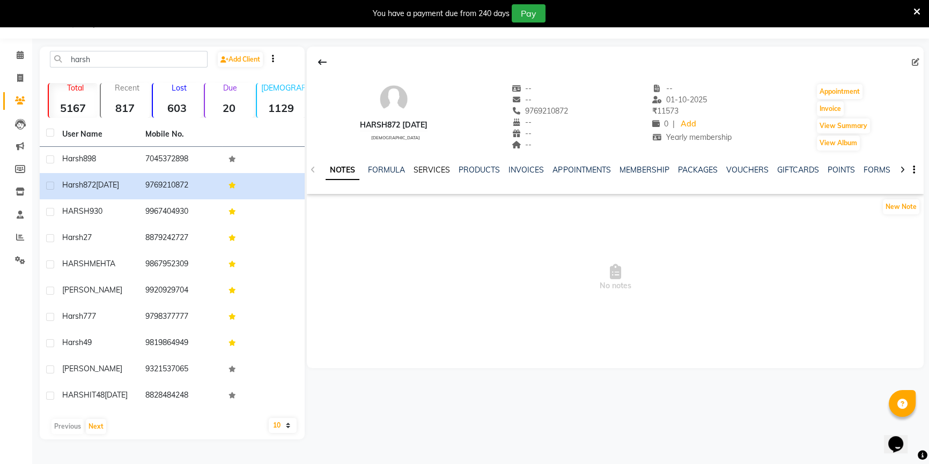
click at [434, 166] on link "SERVICES" at bounding box center [431, 170] width 36 height 10
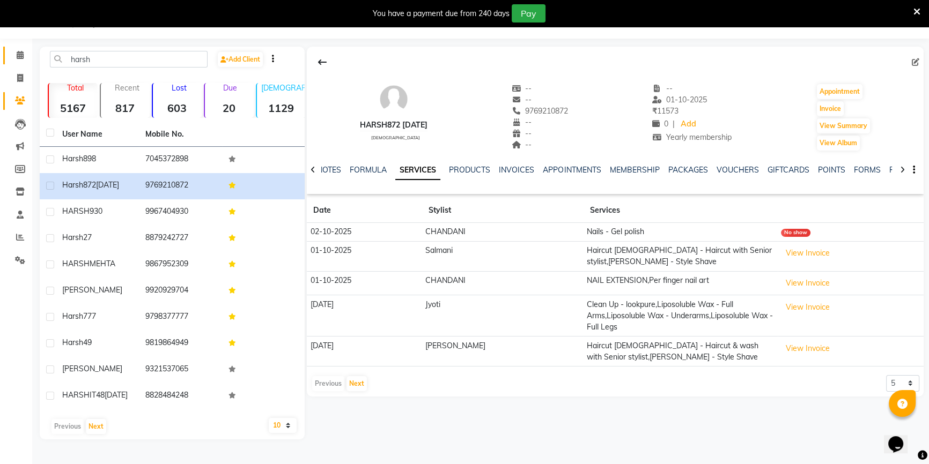
click at [20, 62] on link "Calendar" at bounding box center [16, 56] width 26 height 18
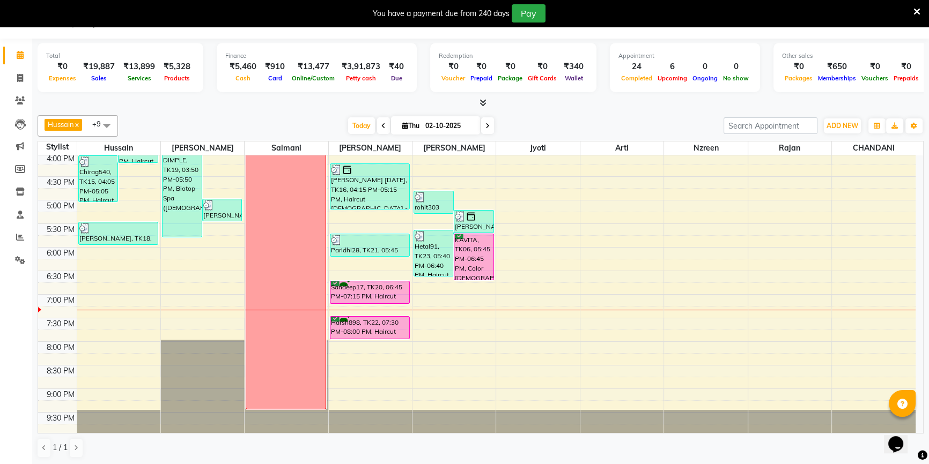
scroll to position [27, 0]
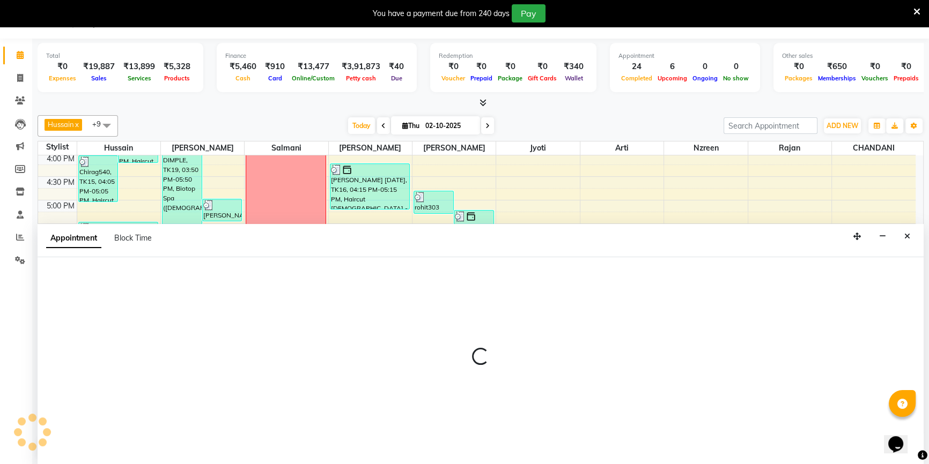
select select "67794"
select select "1230"
select select "tentative"
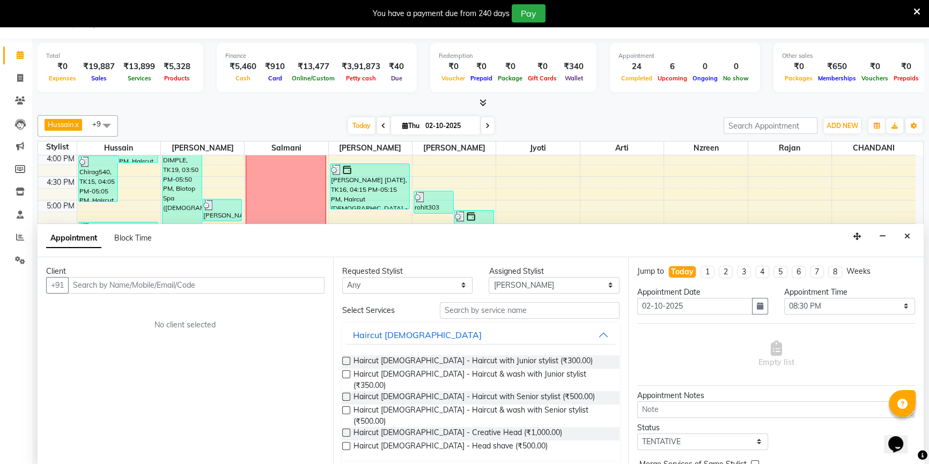
click at [220, 291] on input "text" at bounding box center [196, 285] width 256 height 17
click at [469, 315] on input "text" at bounding box center [530, 310] width 180 height 17
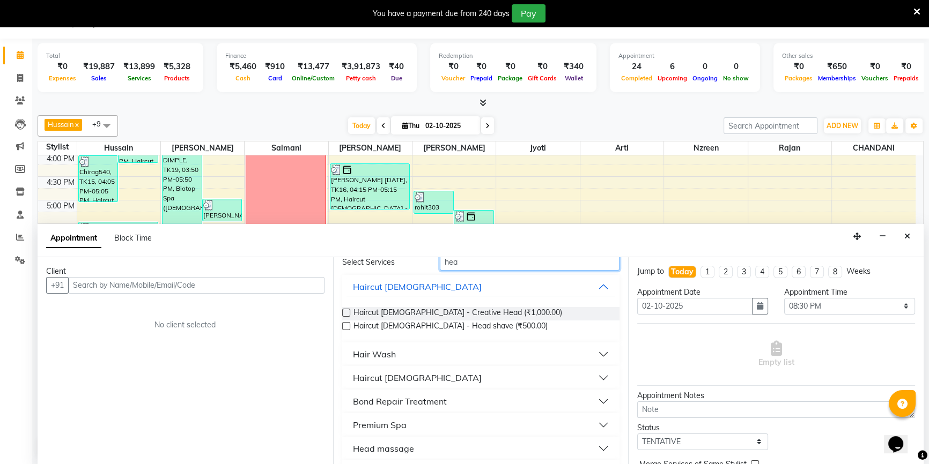
scroll to position [97, 0]
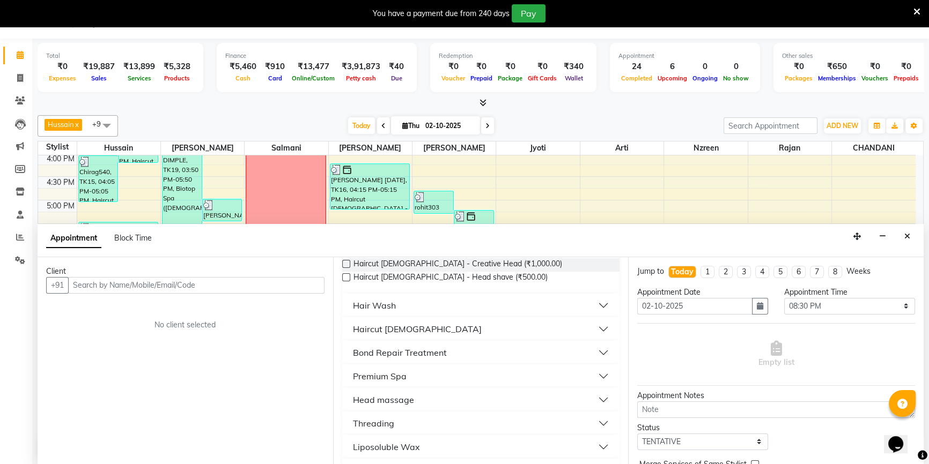
type input "hea"
click at [405, 394] on div "Head massage" at bounding box center [383, 400] width 61 height 13
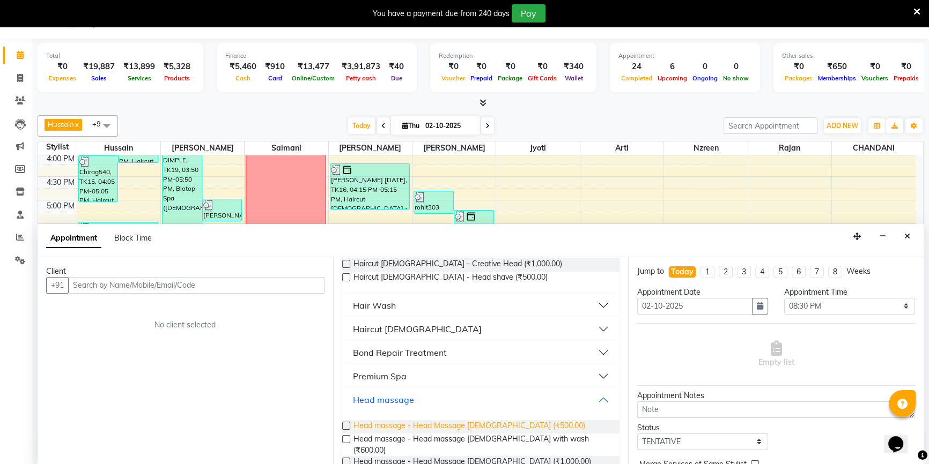
scroll to position [146, 0]
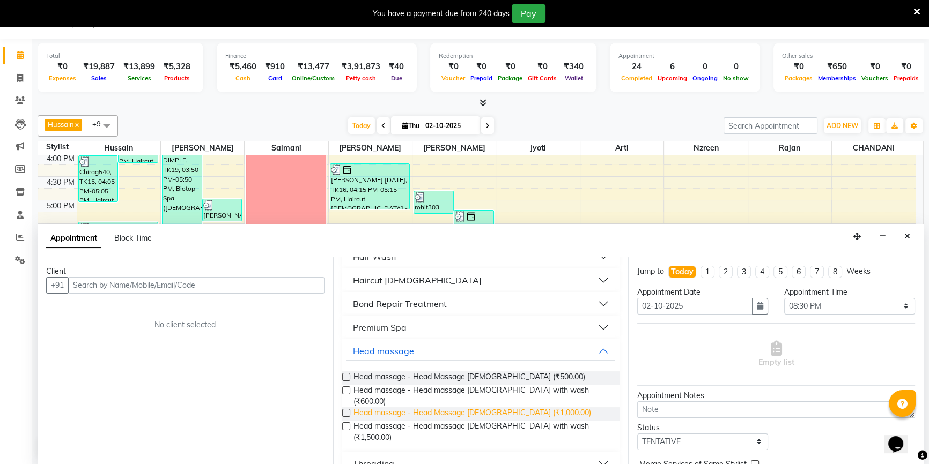
click at [519, 408] on span "Head massage - Head Massage Female (₹1,000.00)" at bounding box center [472, 414] width 238 height 13
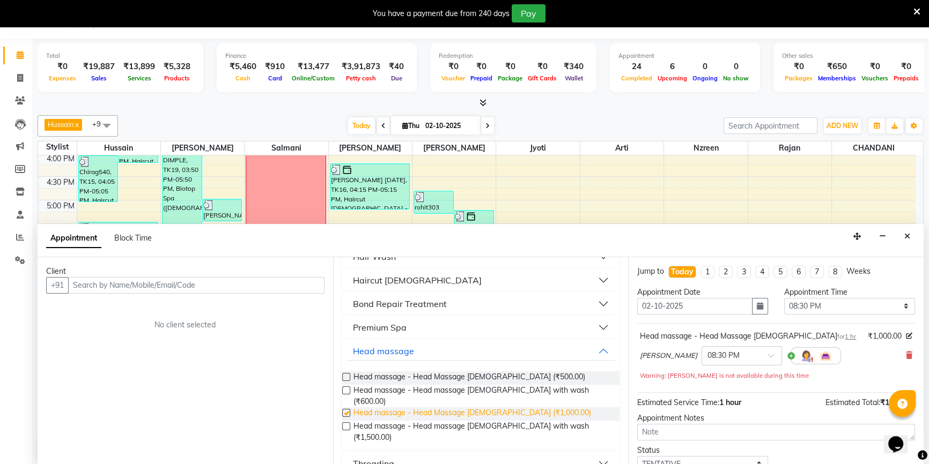
checkbox input "false"
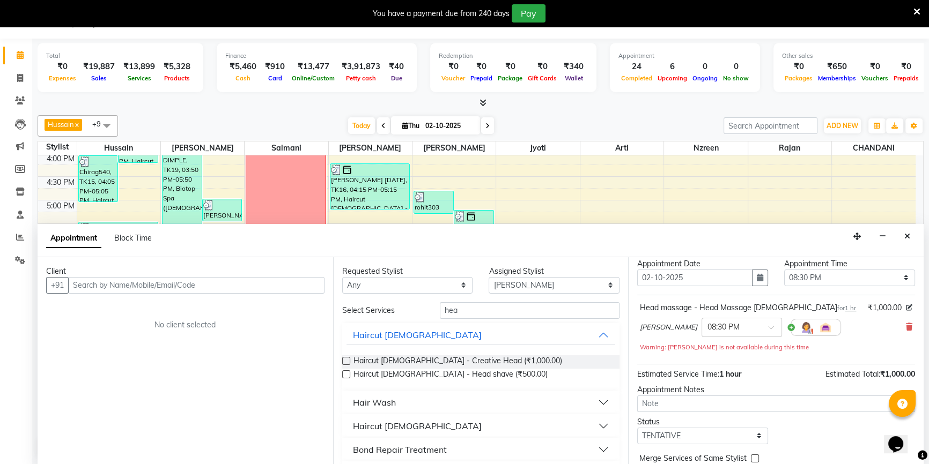
scroll to position [75, 0]
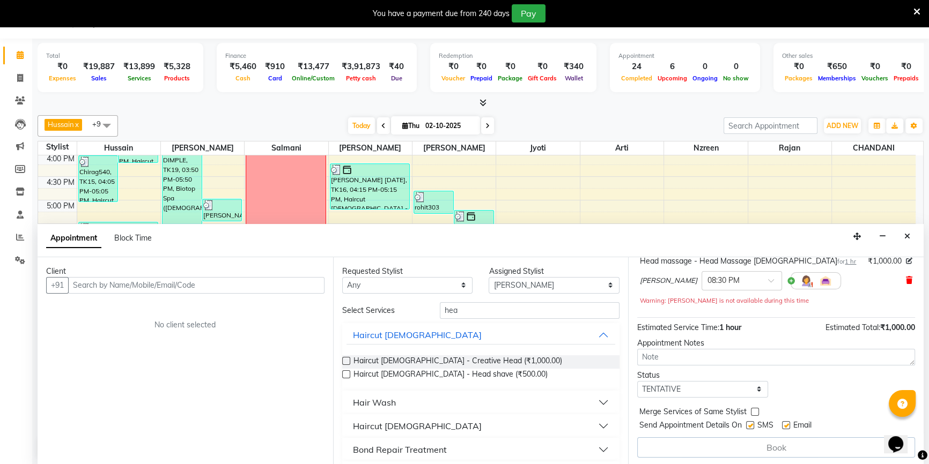
click at [906, 277] on icon at bounding box center [909, 281] width 6 height 8
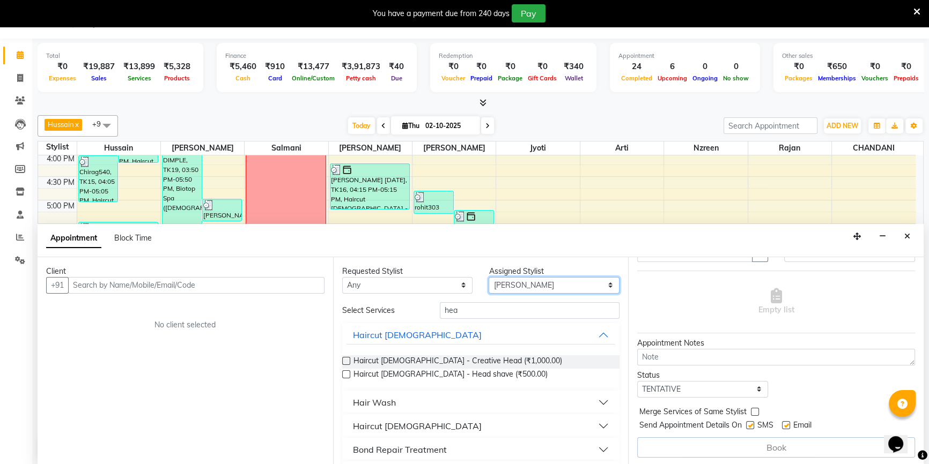
click at [565, 283] on select "Select Abid Arti CHANDANI Dhaval Sir Hussain Indrajeet Jyoti Mayuri Nabil Nzree…" at bounding box center [553, 285] width 131 height 17
click at [426, 284] on select "Any Abid Arti CHANDANI Dhaval Sir Hussain Indrajeet Jyoti Mayuri Nabil Nzreen R…" at bounding box center [407, 285] width 131 height 17
select select "68253"
click at [342, 277] on select "Any Abid Arti CHANDANI Dhaval Sir Hussain Indrajeet Jyoti Mayuri Nabil Nzreen R…" at bounding box center [407, 285] width 131 height 17
select select "68253"
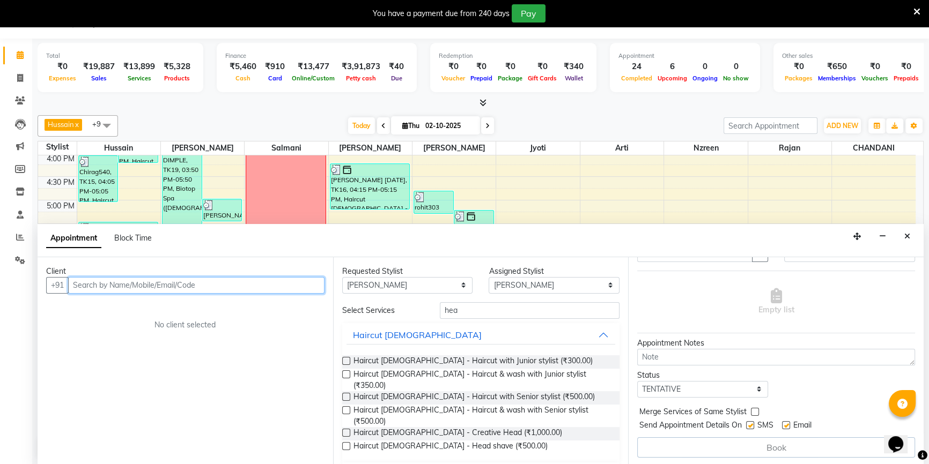
click at [284, 279] on input "text" at bounding box center [196, 285] width 256 height 17
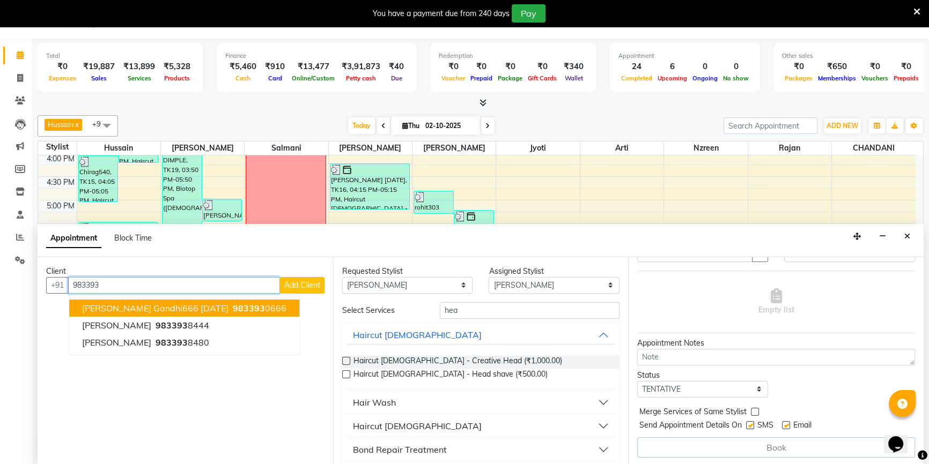
click at [256, 306] on button "Pinkesh gandhi666 09-02-26 983393 0666" at bounding box center [184, 308] width 230 height 17
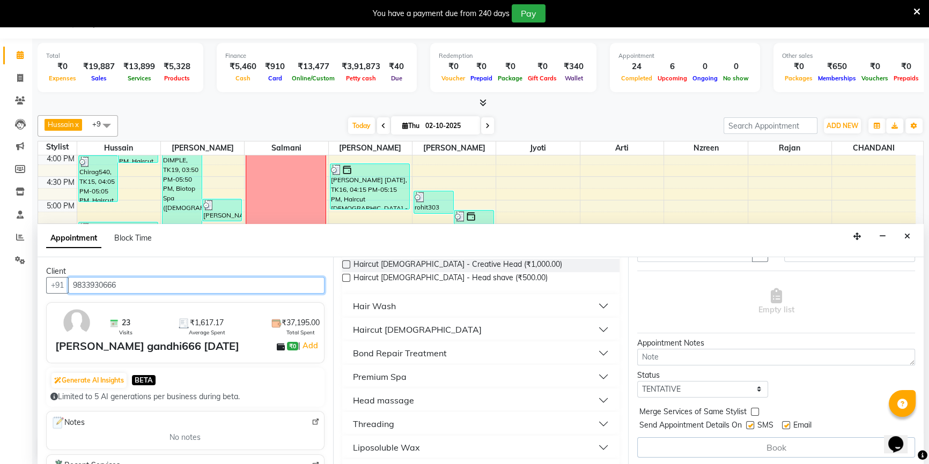
scroll to position [97, 0]
type input "9833930666"
click at [384, 402] on div "Head massage" at bounding box center [383, 400] width 61 height 13
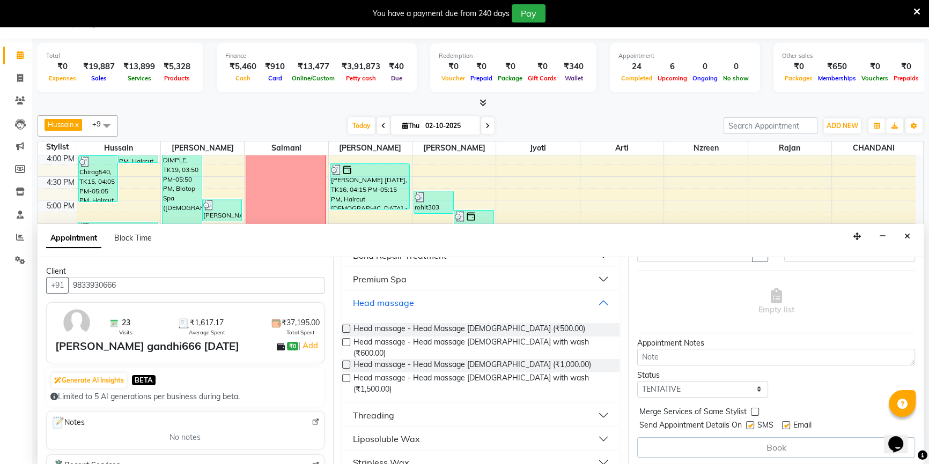
scroll to position [195, 0]
click at [502, 359] on span "Head massage - Head Massage Female (₹1,000.00)" at bounding box center [472, 365] width 238 height 13
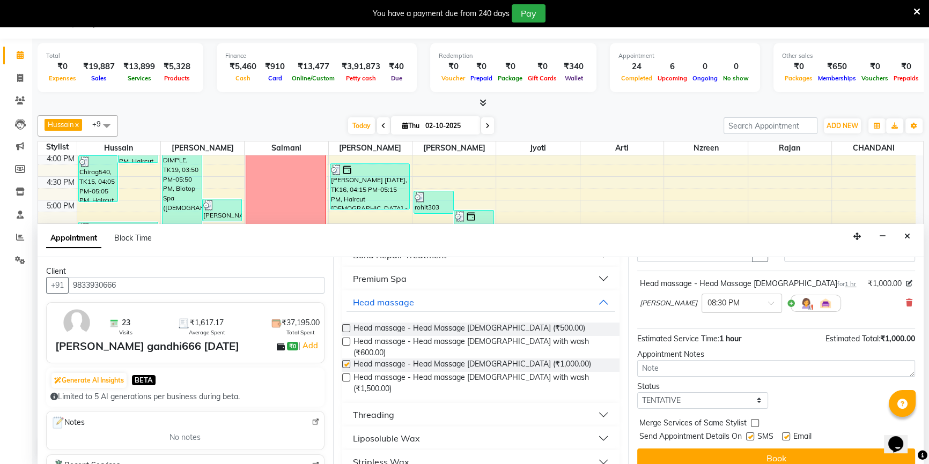
scroll to position [63, 0]
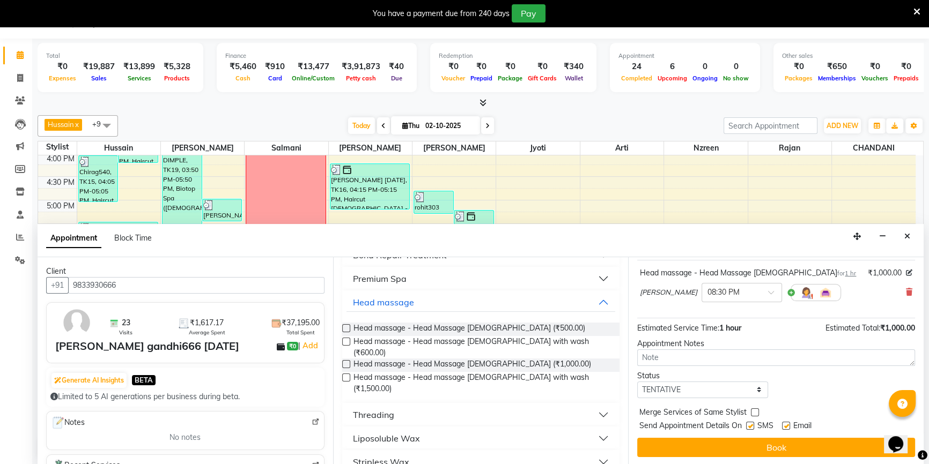
checkbox input "false"
click at [745, 391] on select "Select TENTATIVE CONFIRM CHECK-IN UPCOMING" at bounding box center [702, 390] width 131 height 17
select select "confirm booking"
click at [637, 382] on select "Select TENTATIVE CONFIRM CHECK-IN UPCOMING" at bounding box center [702, 390] width 131 height 17
click at [788, 422] on label at bounding box center [786, 426] width 8 height 8
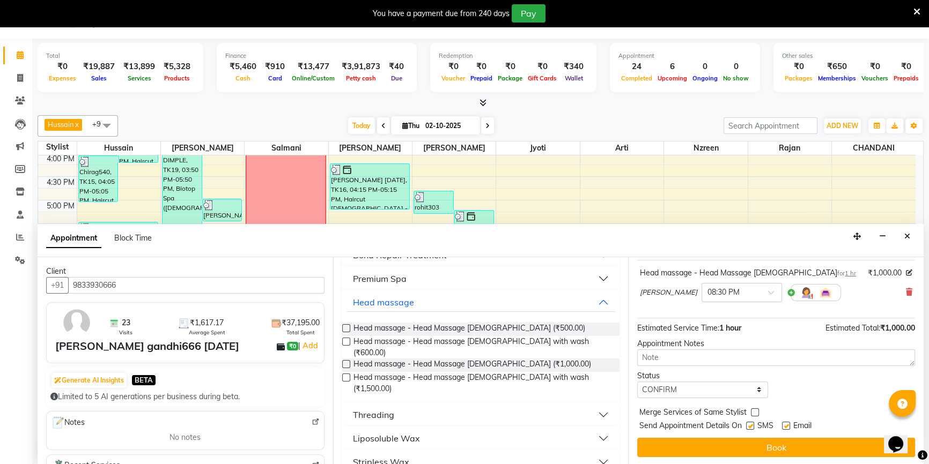
click at [788, 424] on input "checkbox" at bounding box center [785, 427] width 7 height 7
checkbox input "false"
click at [753, 422] on label at bounding box center [750, 426] width 8 height 8
click at [753, 424] on input "checkbox" at bounding box center [749, 427] width 7 height 7
checkbox input "false"
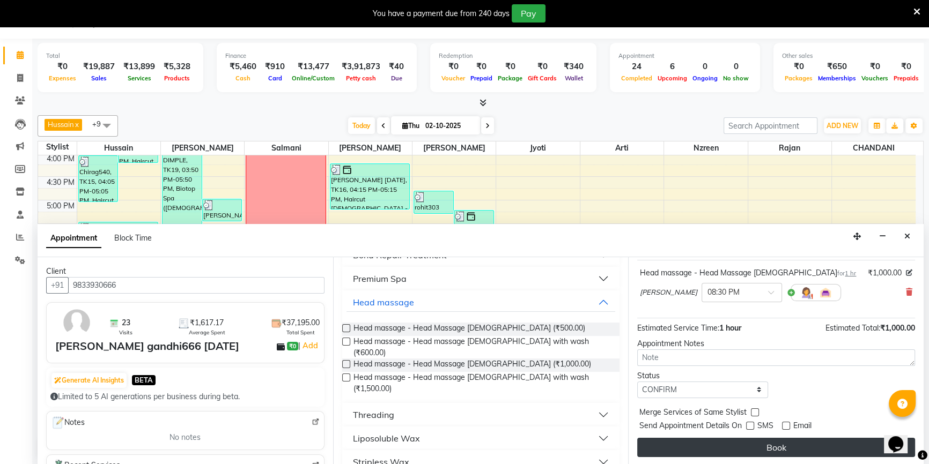
click at [762, 443] on button "Book" at bounding box center [776, 447] width 278 height 19
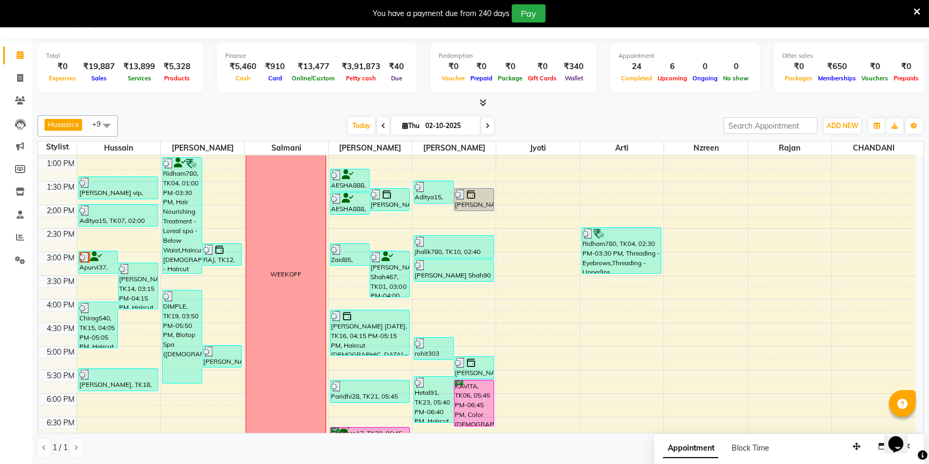
scroll to position [0, 0]
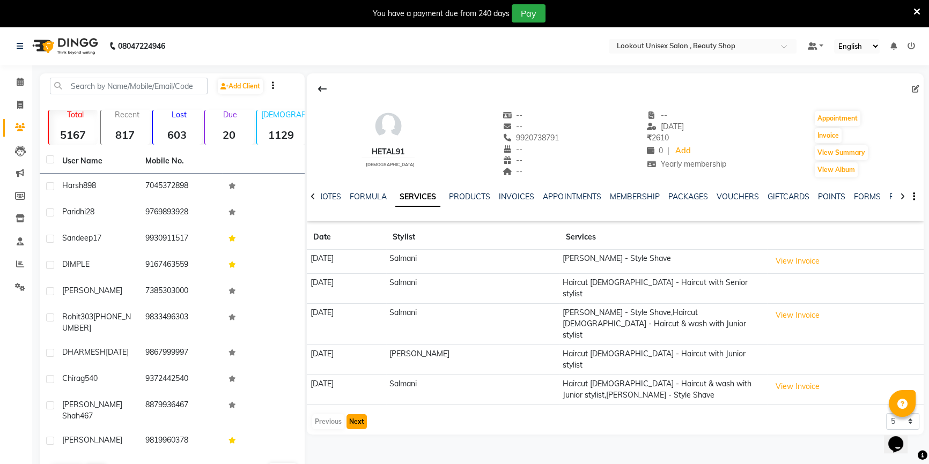
click at [350, 414] on button "Next" at bounding box center [356, 421] width 20 height 15
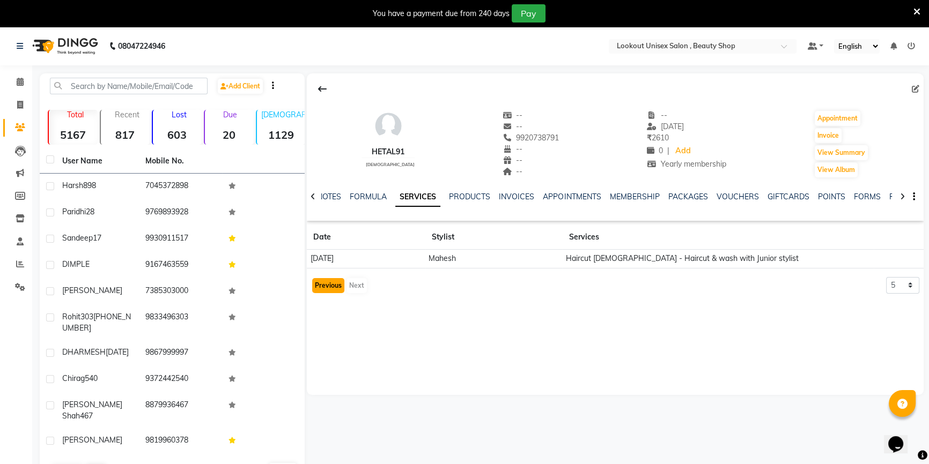
click at [336, 291] on button "Previous" at bounding box center [328, 285] width 32 height 15
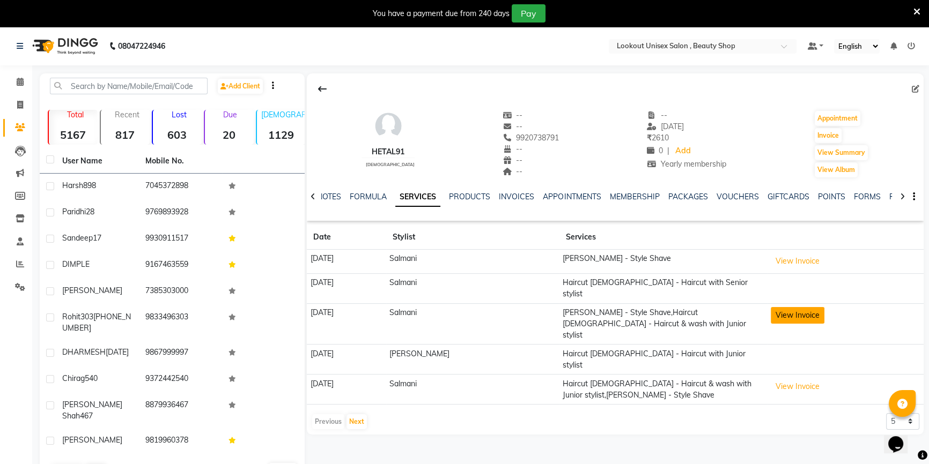
click at [793, 307] on button "View Invoice" at bounding box center [798, 315] width 54 height 17
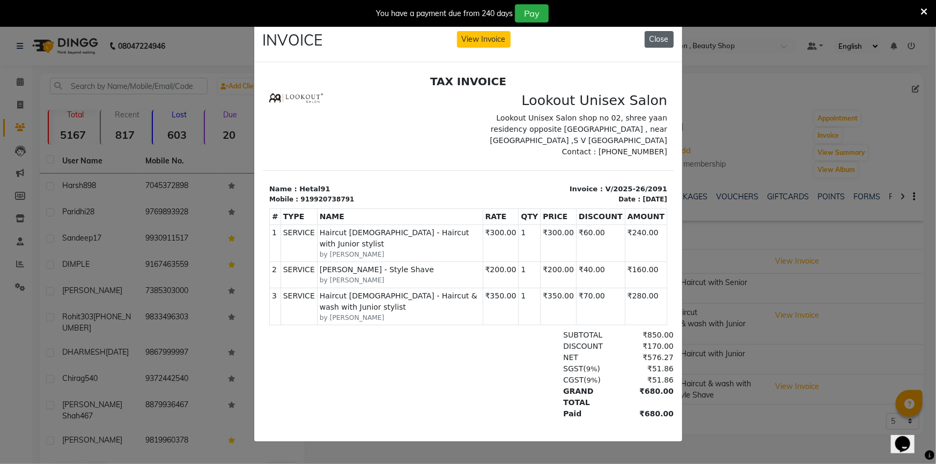
click at [661, 35] on button "Close" at bounding box center [659, 39] width 29 height 17
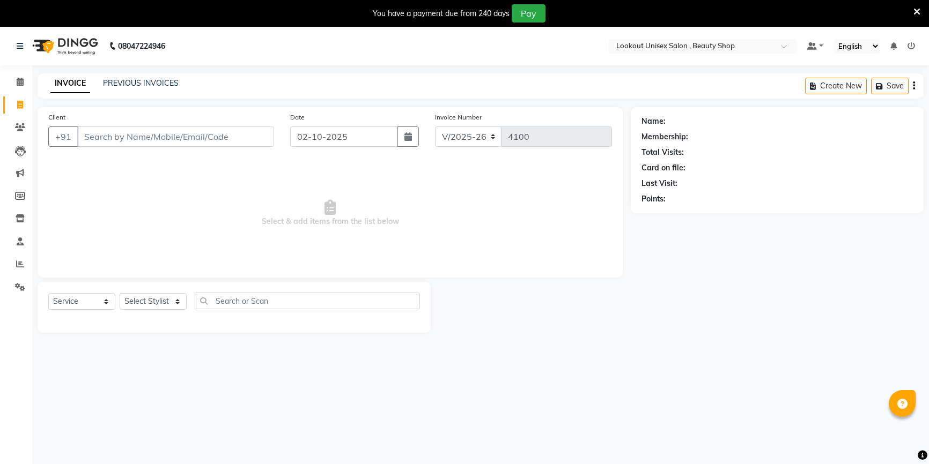
select select "7658"
select select "service"
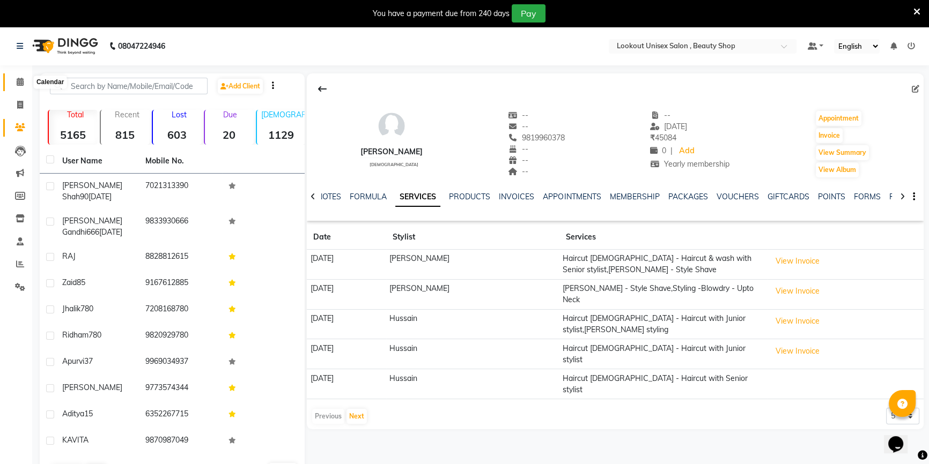
click at [15, 80] on span at bounding box center [20, 82] width 19 height 12
